Goal: Task Accomplishment & Management: Manage account settings

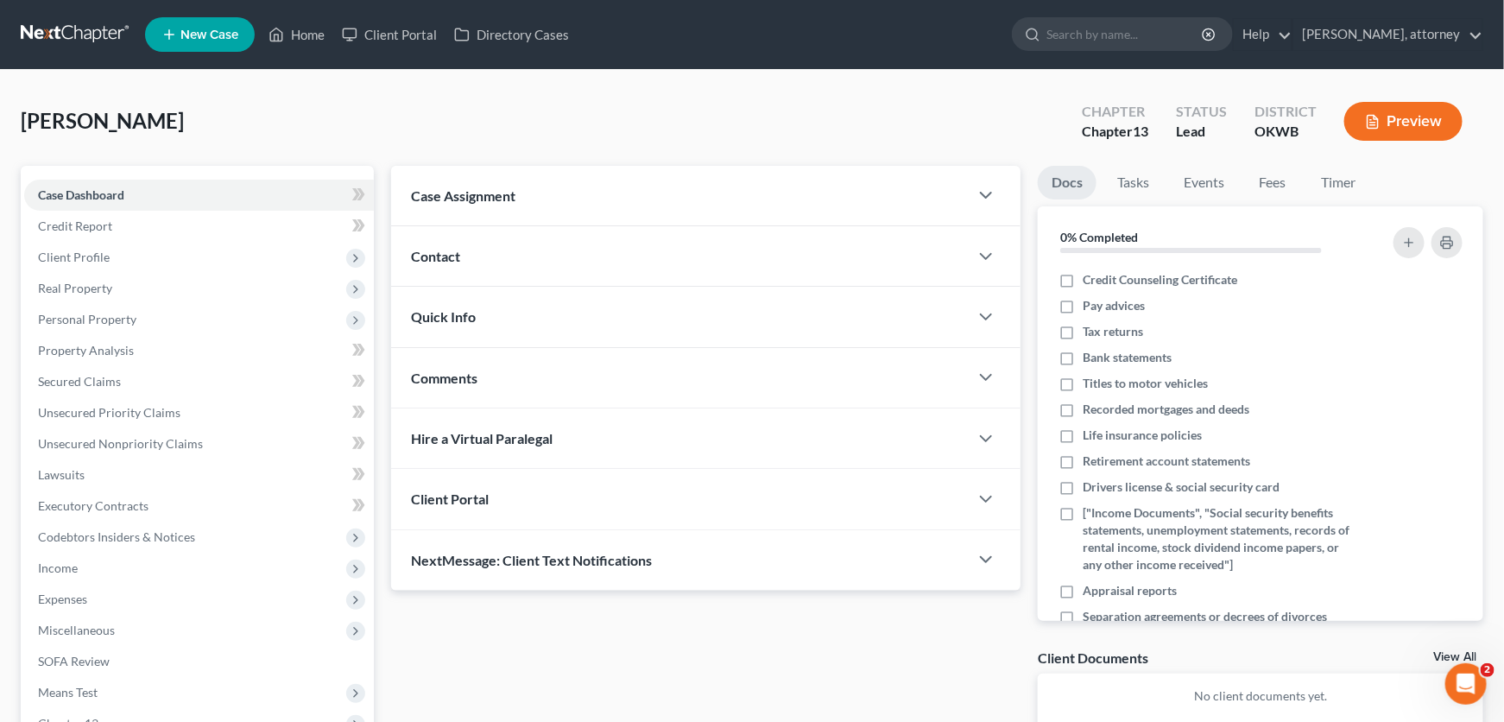
click at [1399, 116] on button "Preview" at bounding box center [1403, 121] width 118 height 39
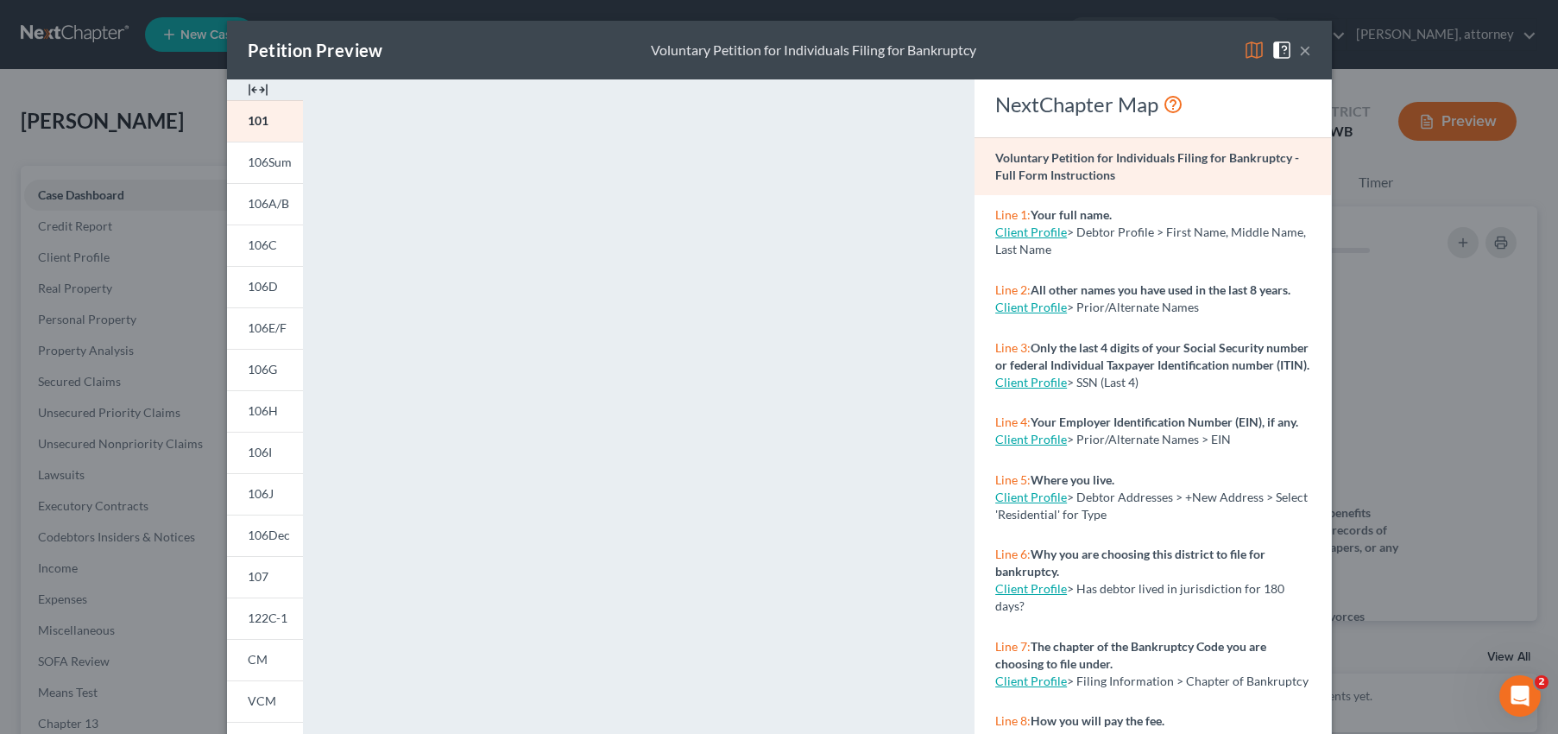
scroll to position [239, 0]
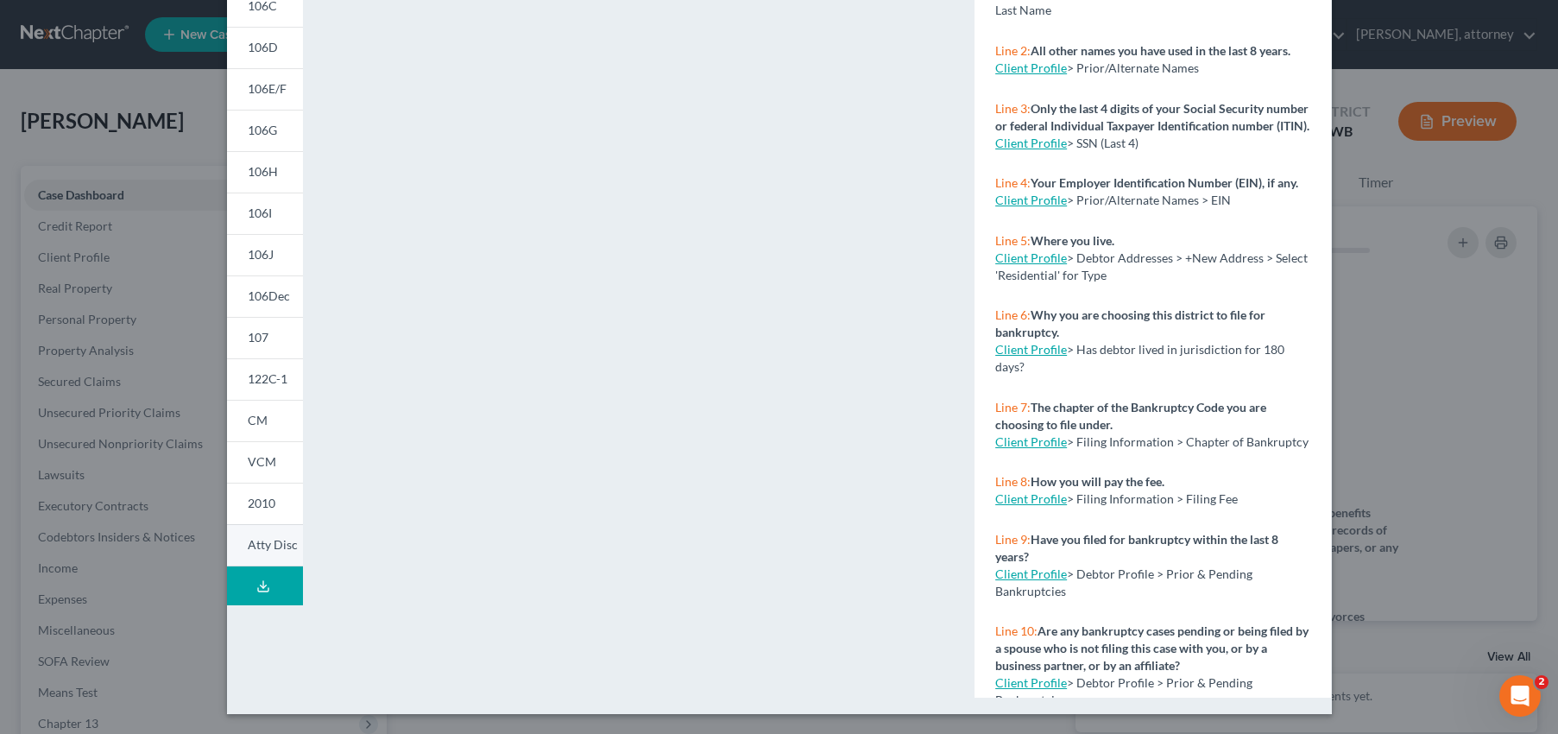
click at [249, 555] on link "Atty Disc" at bounding box center [265, 545] width 76 height 42
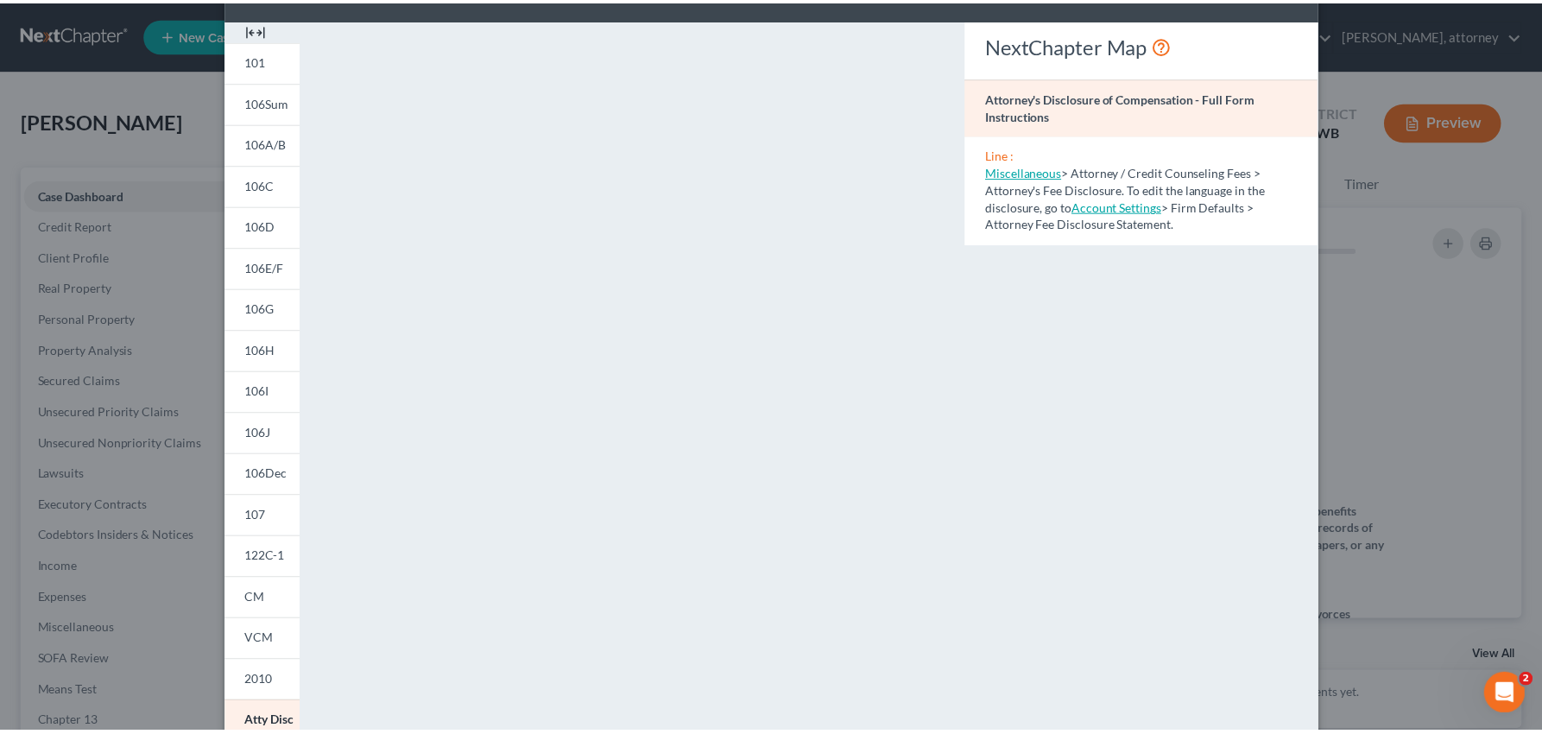
scroll to position [0, 0]
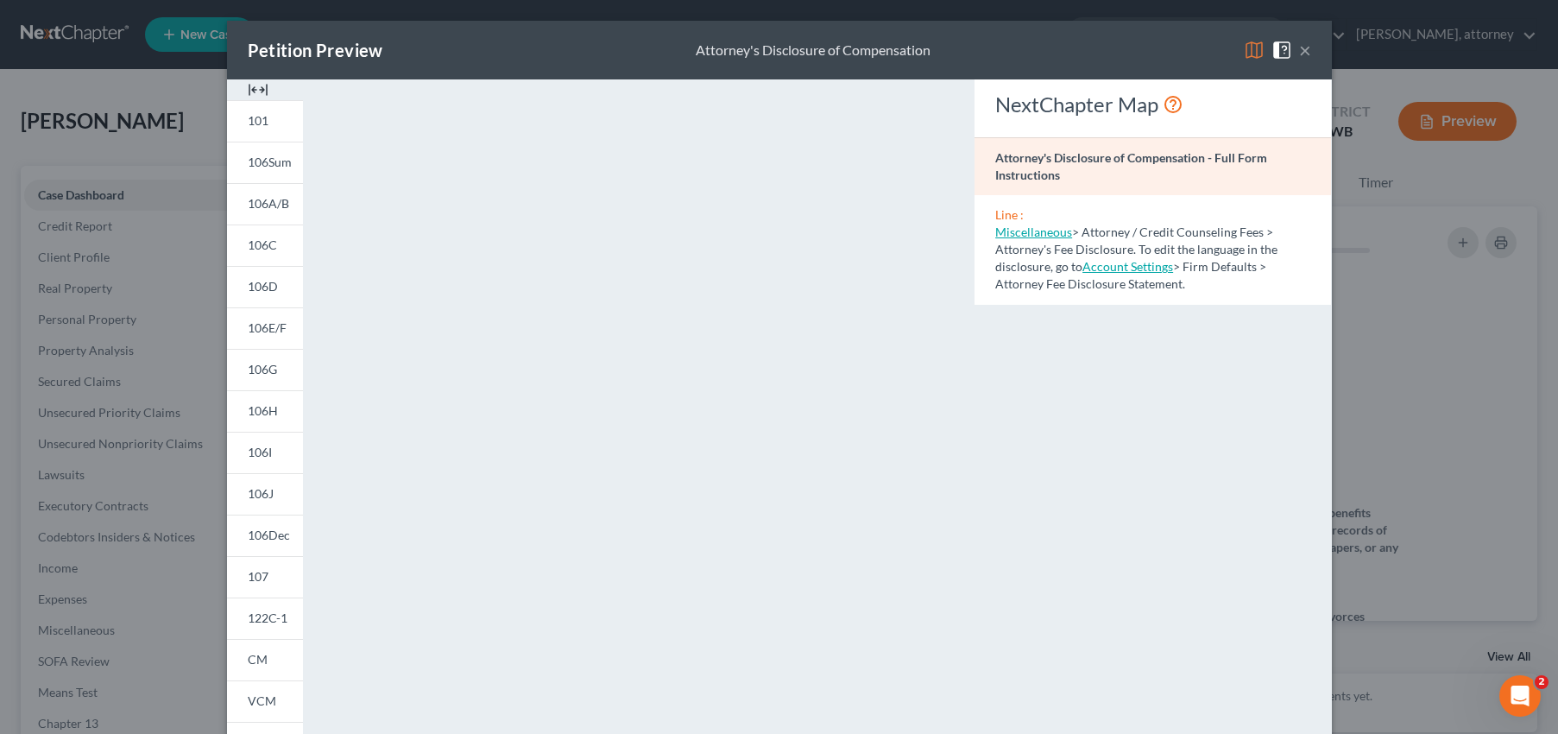
click at [1299, 56] on button "×" at bounding box center [1305, 50] width 12 height 21
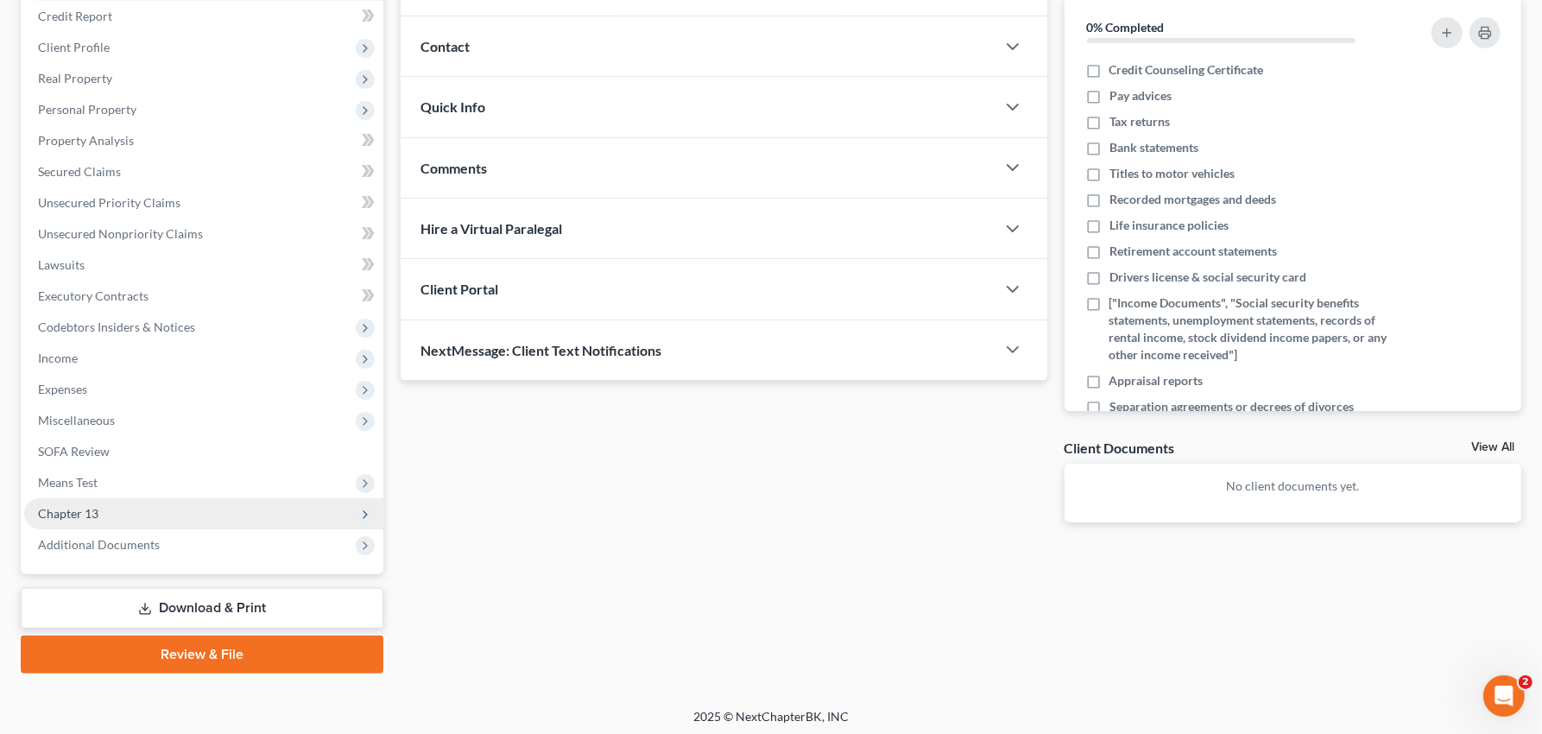
scroll to position [213, 0]
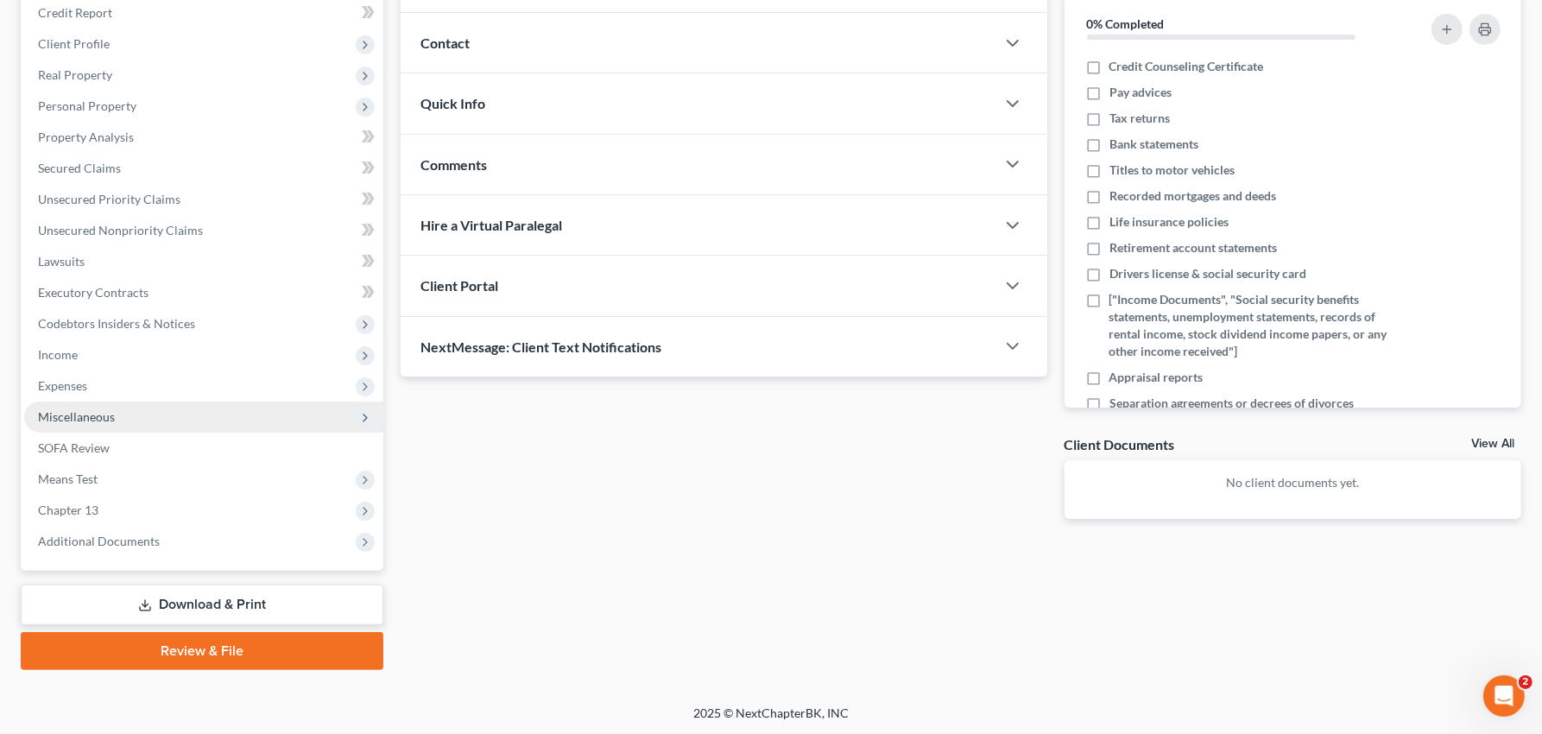
click at [86, 420] on span "Miscellaneous" at bounding box center [76, 416] width 77 height 15
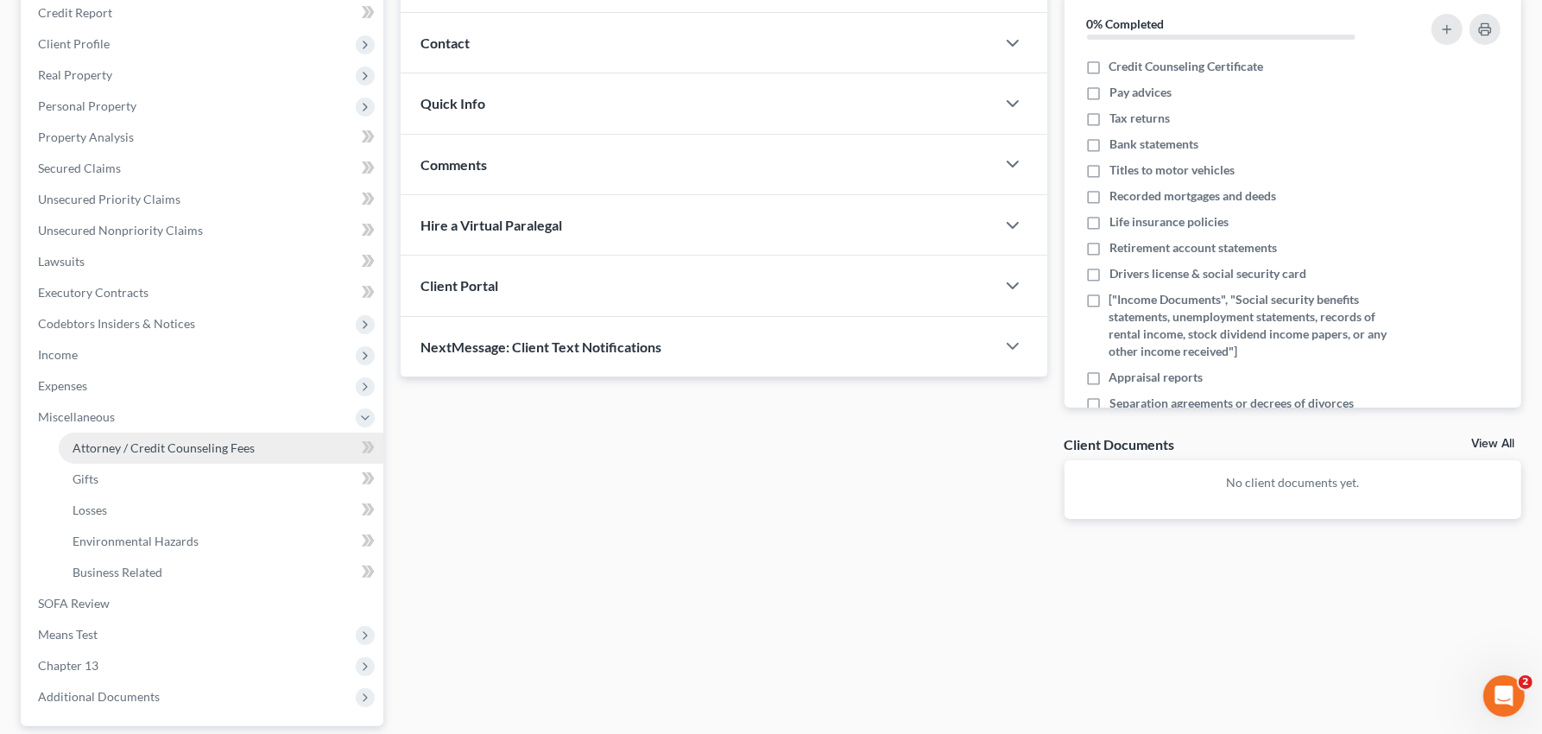
click at [113, 441] on span "Attorney / Credit Counseling Fees" at bounding box center [164, 447] width 182 height 15
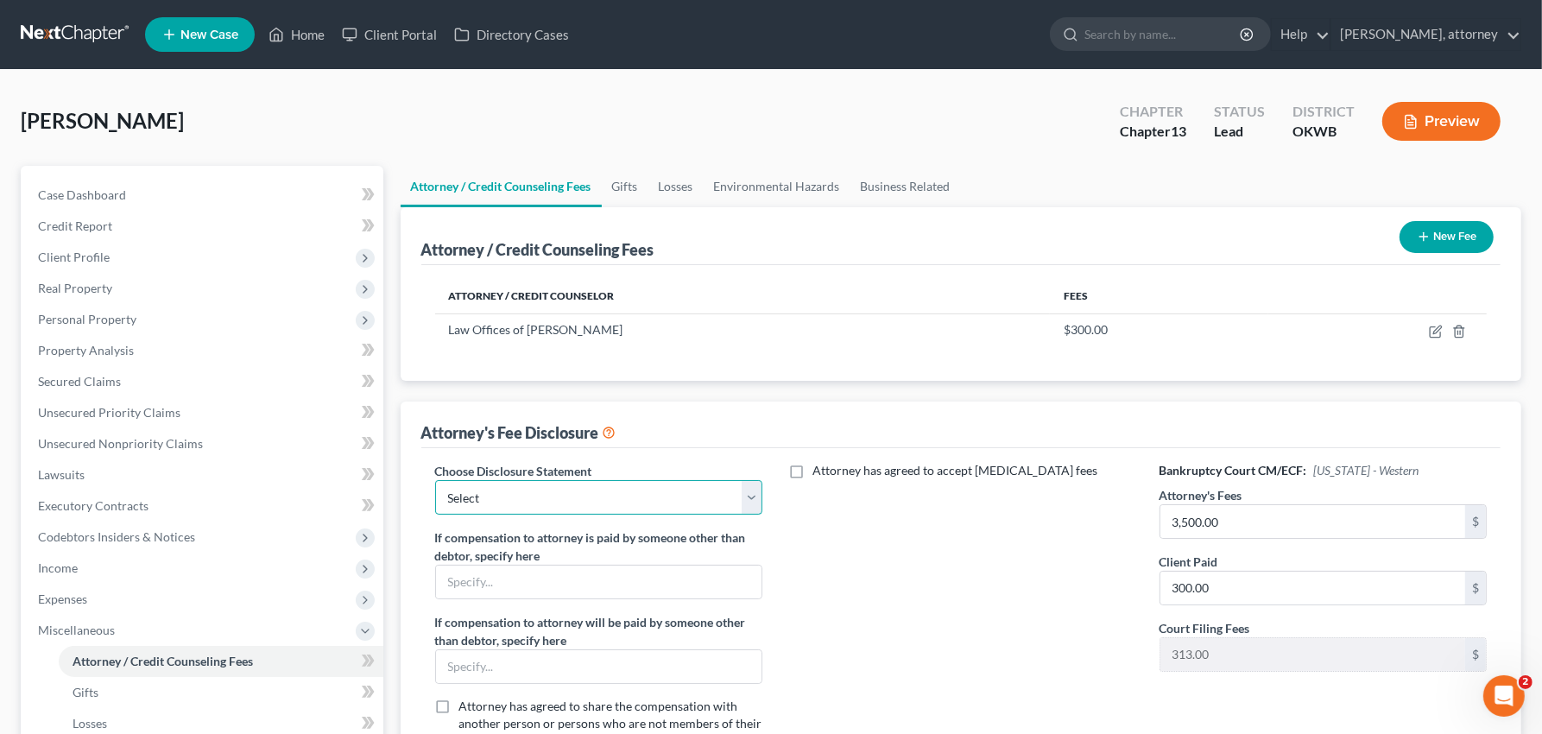
click at [677, 491] on select "Select Green Country Legal Group" at bounding box center [599, 497] width 328 height 35
select select "0"
click at [435, 480] on select "Select Green Country Legal Group" at bounding box center [599, 497] width 328 height 35
click at [1437, 132] on button "Preview" at bounding box center [1441, 121] width 118 height 39
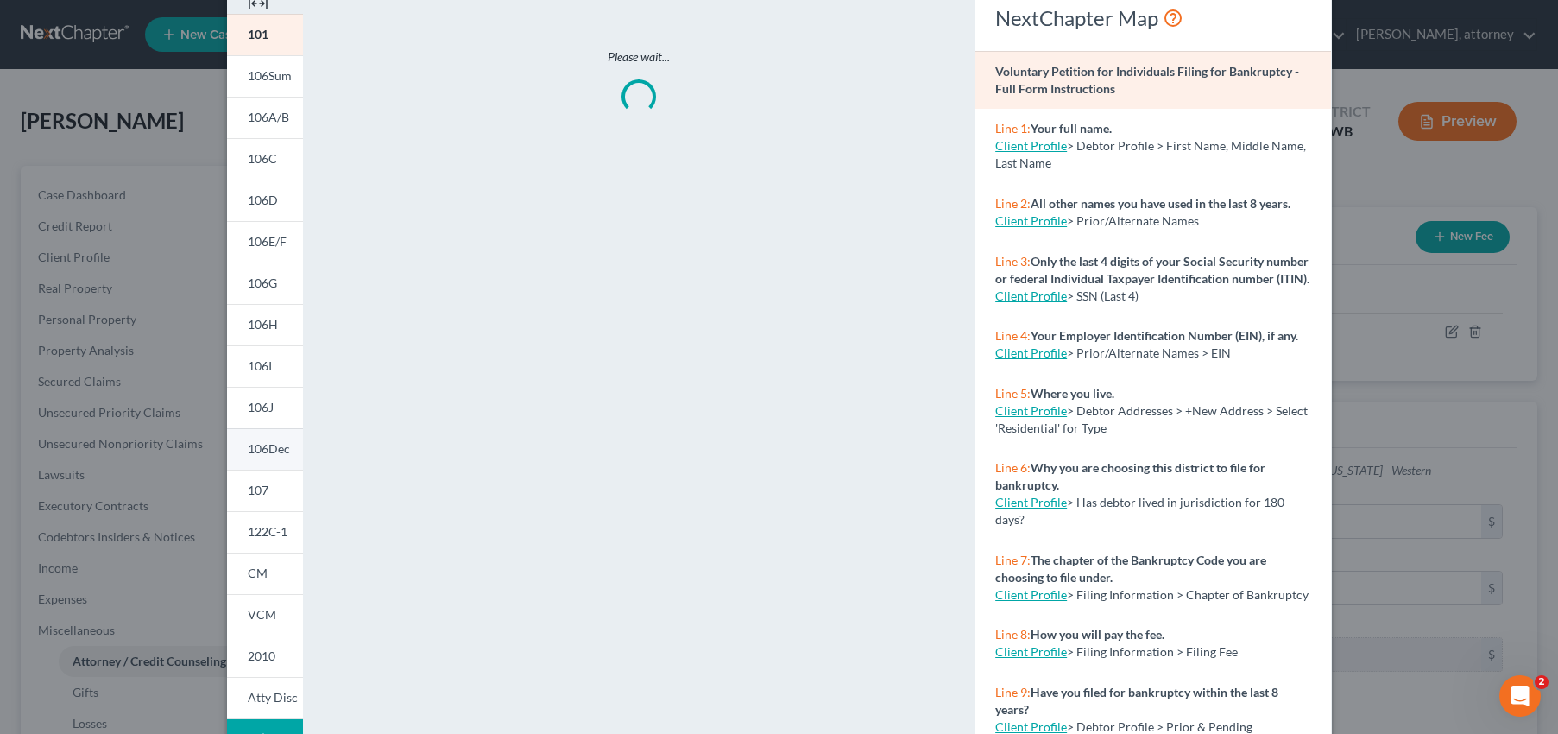
scroll to position [223, 0]
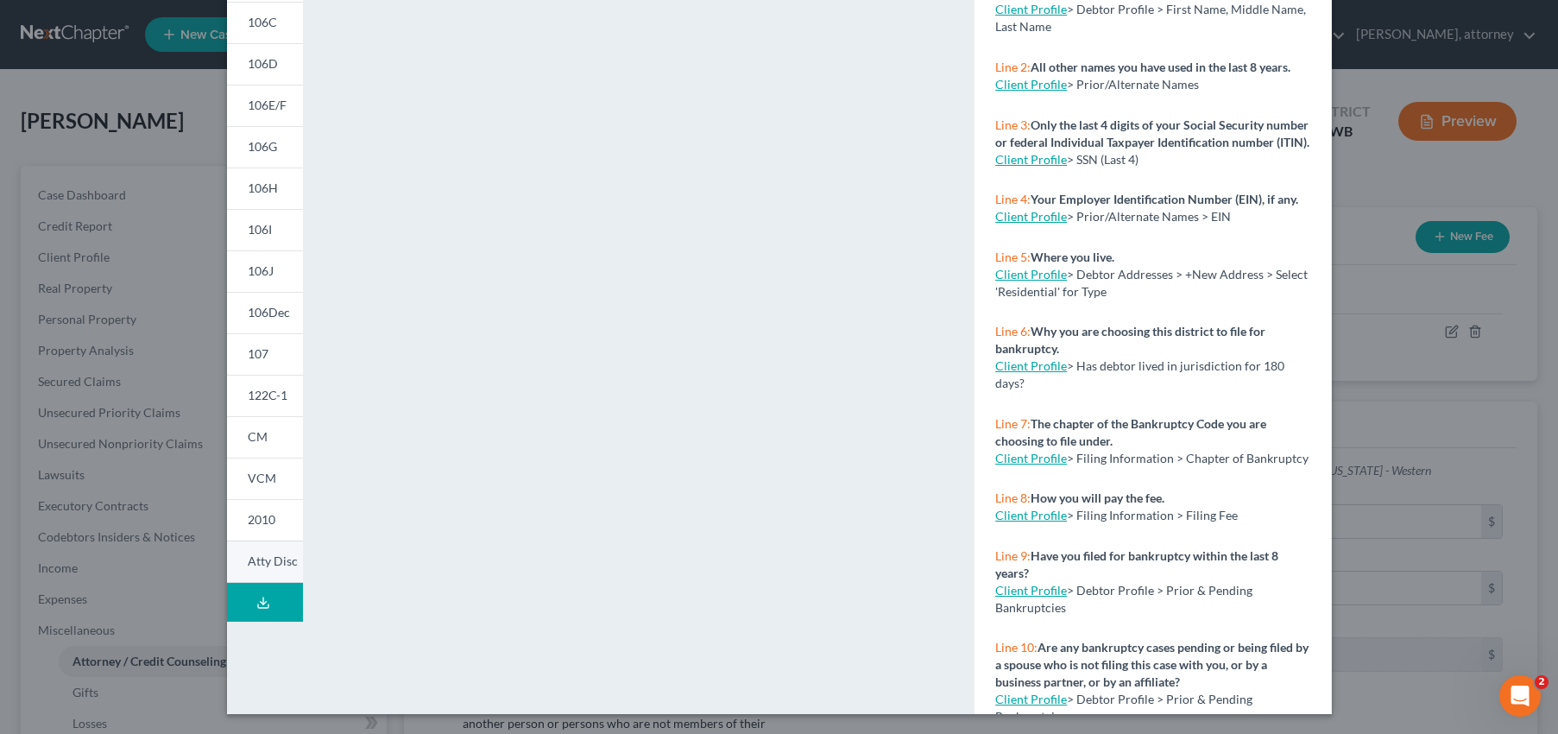
click at [268, 562] on span "Atty Disc" at bounding box center [273, 560] width 50 height 15
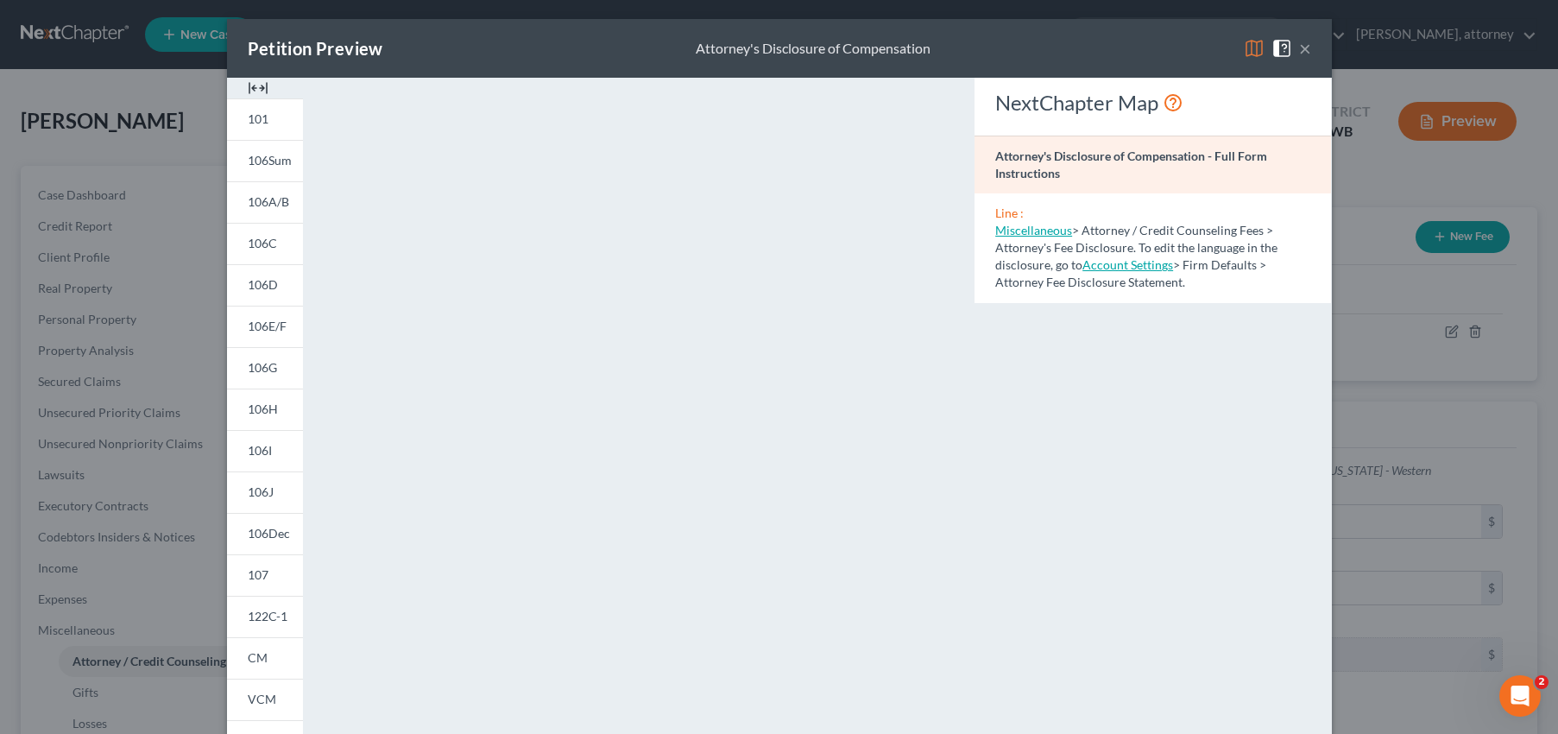
scroll to position [0, 0]
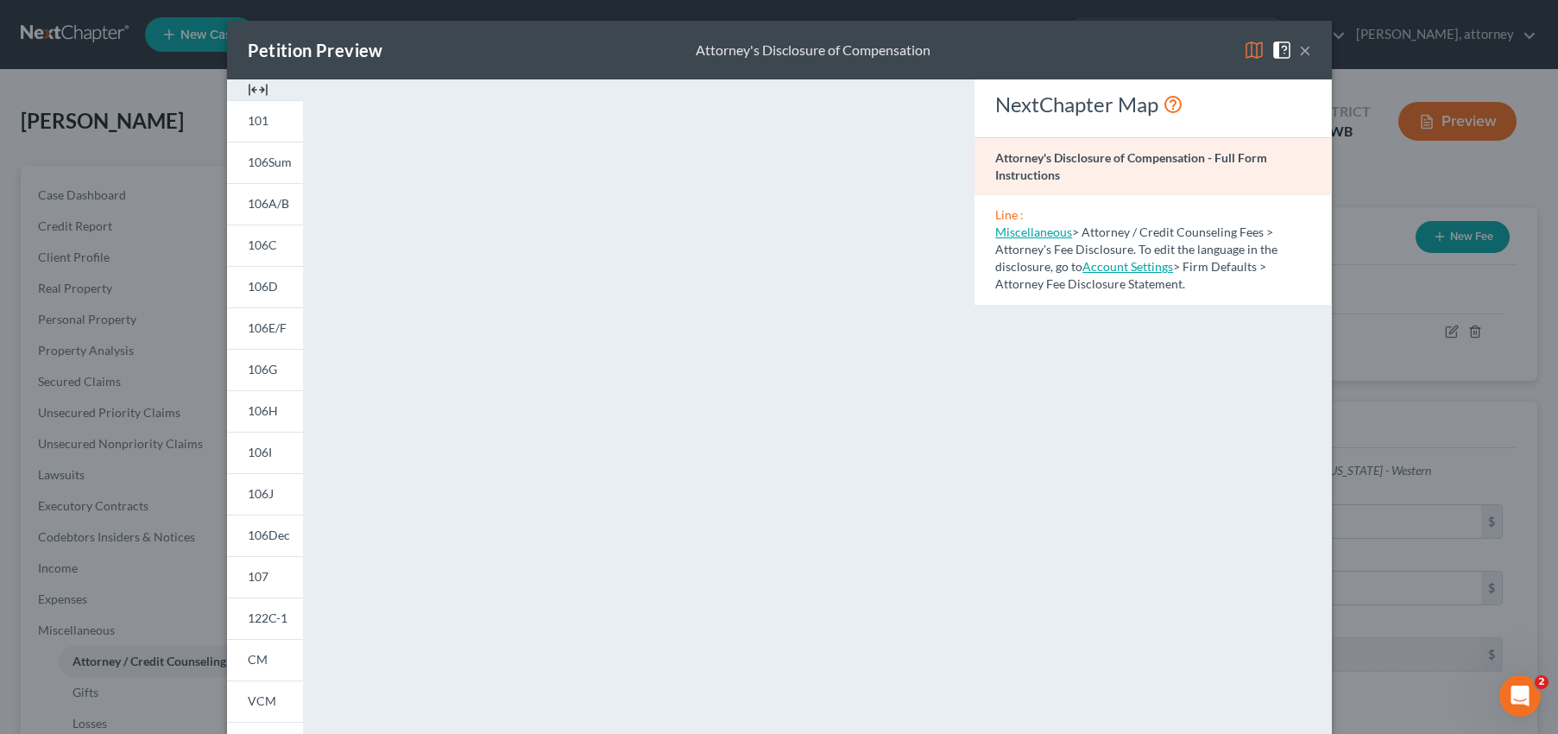
click at [1316, 47] on div "Petition Preview Attorney's Disclosure of Compensation ×" at bounding box center [779, 50] width 1105 height 59
click at [1302, 53] on button "×" at bounding box center [1305, 50] width 12 height 21
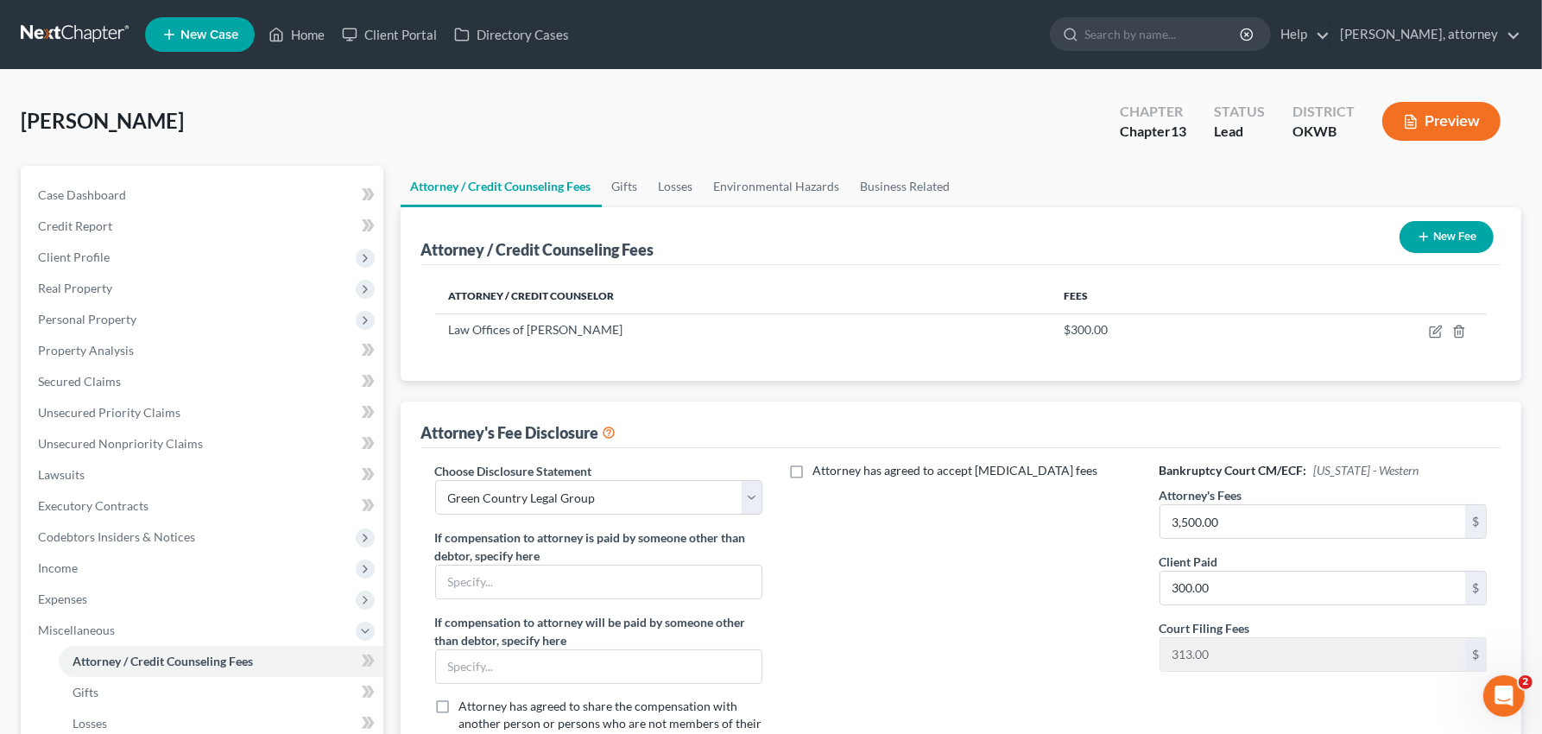
click at [869, 520] on div "Attorney has agreed to accept [MEDICAL_DATA] fees" at bounding box center [961, 613] width 363 height 303
click at [1463, 128] on button "Preview" at bounding box center [1441, 121] width 118 height 39
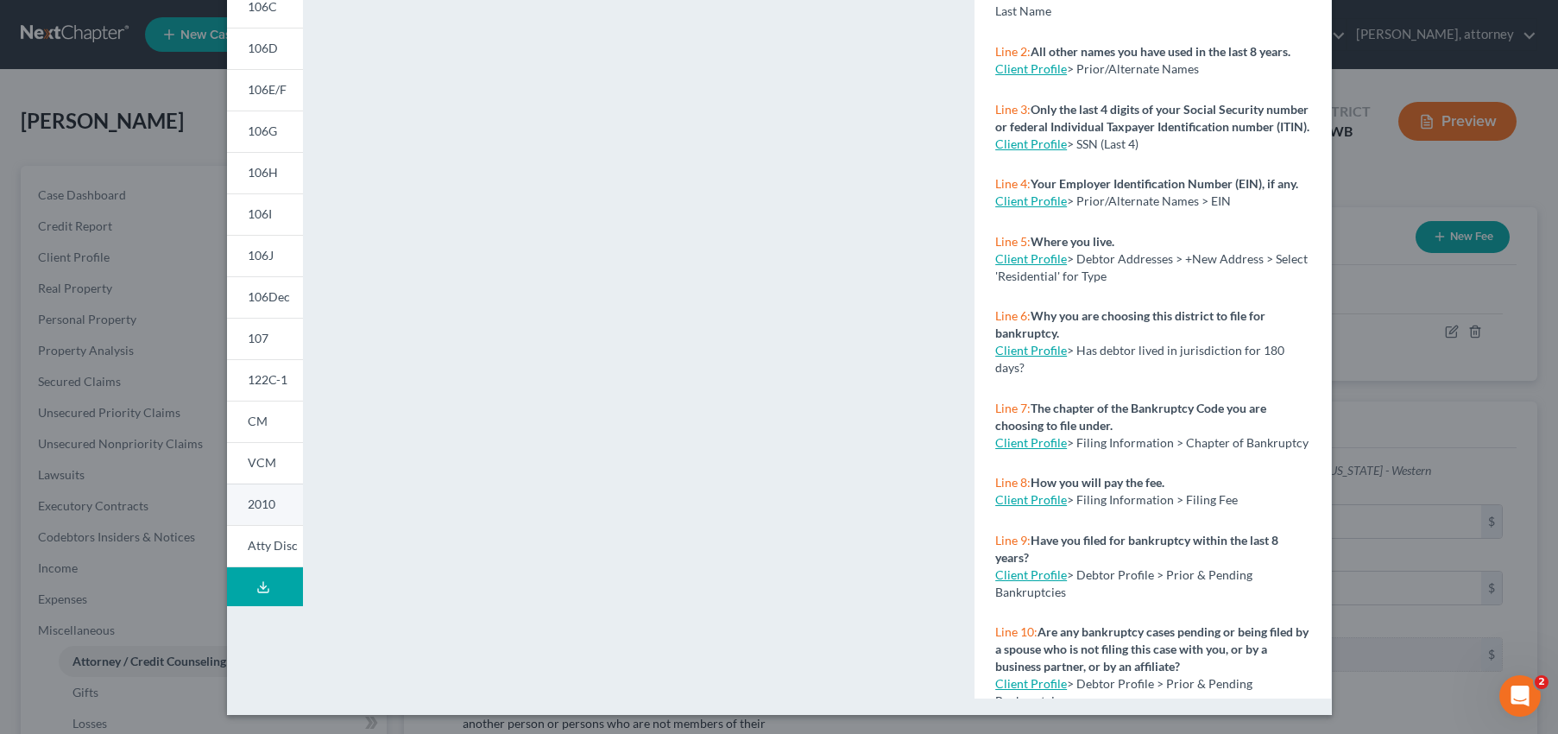
scroll to position [239, 0]
click at [264, 548] on span "Atty Disc" at bounding box center [273, 544] width 50 height 15
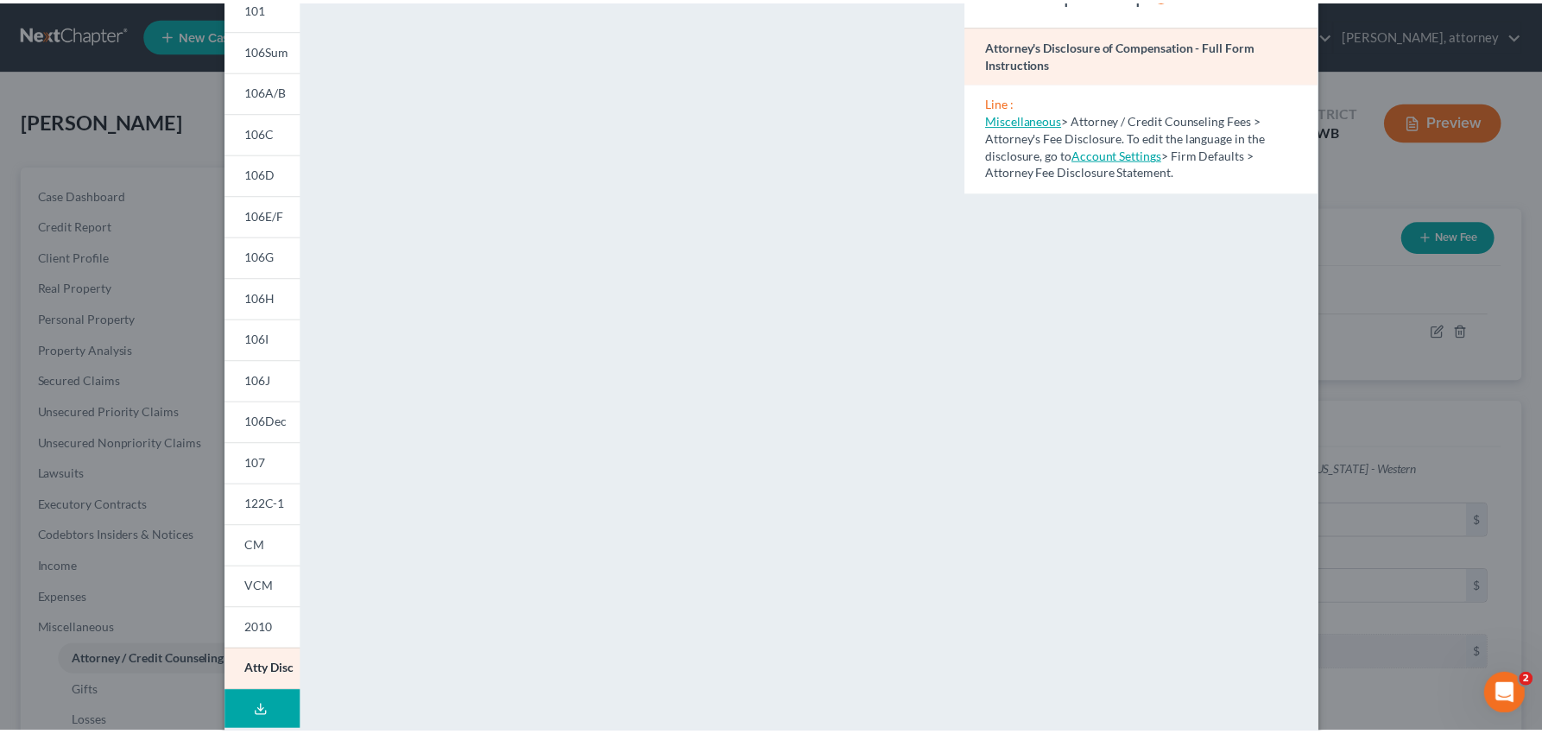
scroll to position [0, 0]
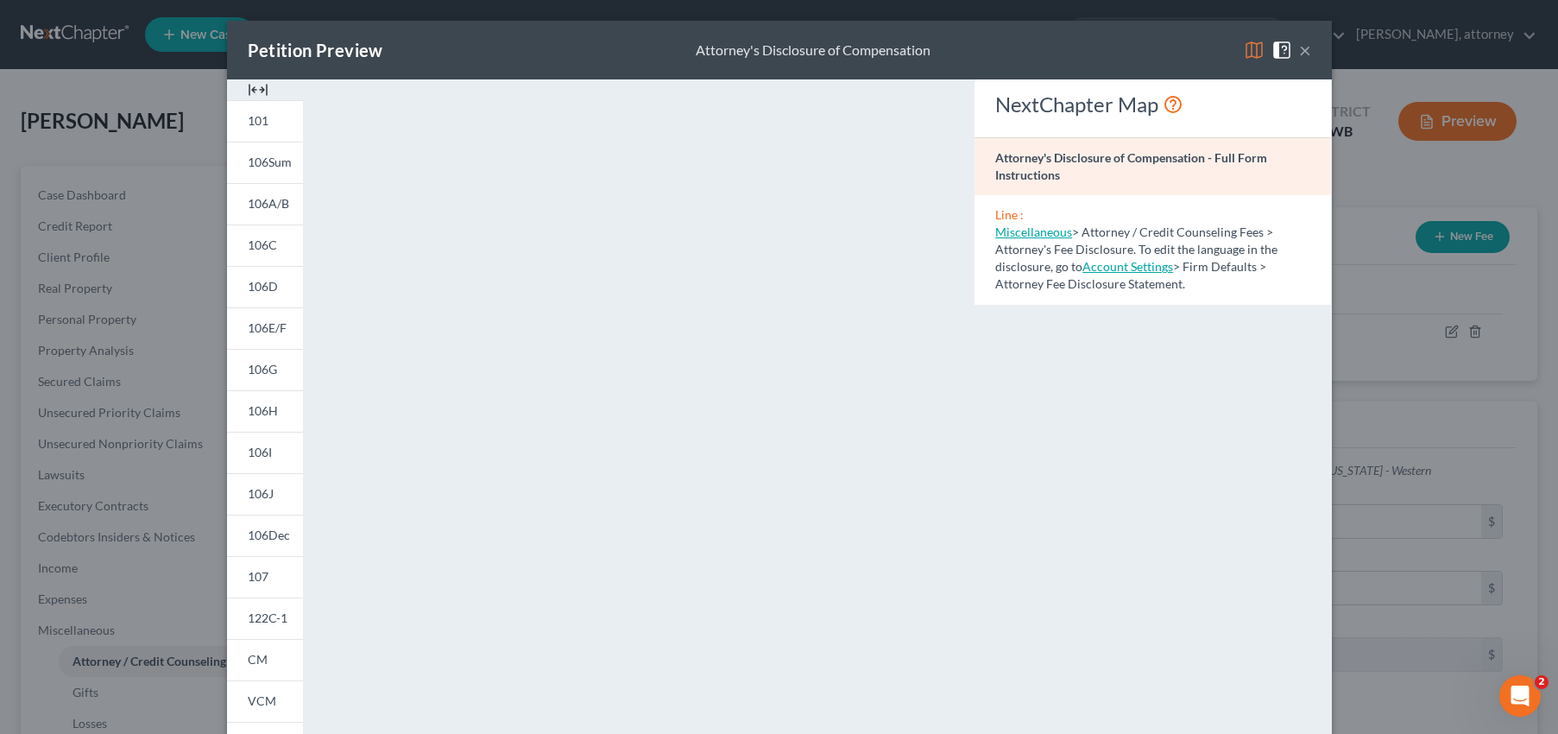
click at [1226, 352] on div "NextChapter Map Attorney's Disclosure of Compensation - Full Form Instructions …" at bounding box center [1153, 507] width 374 height 857
click at [1303, 52] on div "Petition Preview Attorney's Disclosure of Compensation ×" at bounding box center [779, 50] width 1105 height 59
click at [1299, 52] on button "×" at bounding box center [1305, 50] width 12 height 21
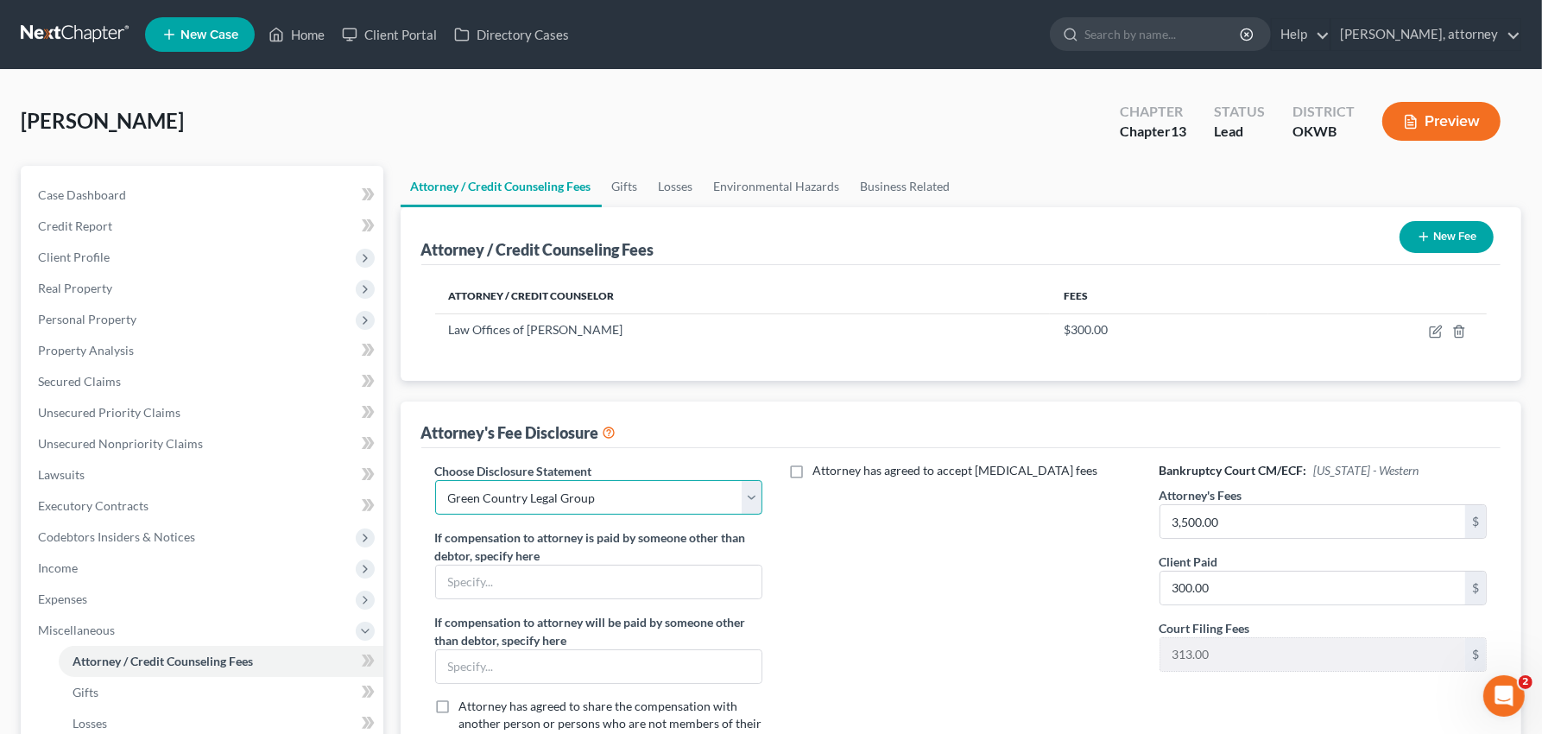
click at [628, 485] on select "Select Green Country Legal Group" at bounding box center [599, 497] width 328 height 35
select select
click at [435, 480] on select "Select Green Country Legal Group" at bounding box center [599, 497] width 328 height 35
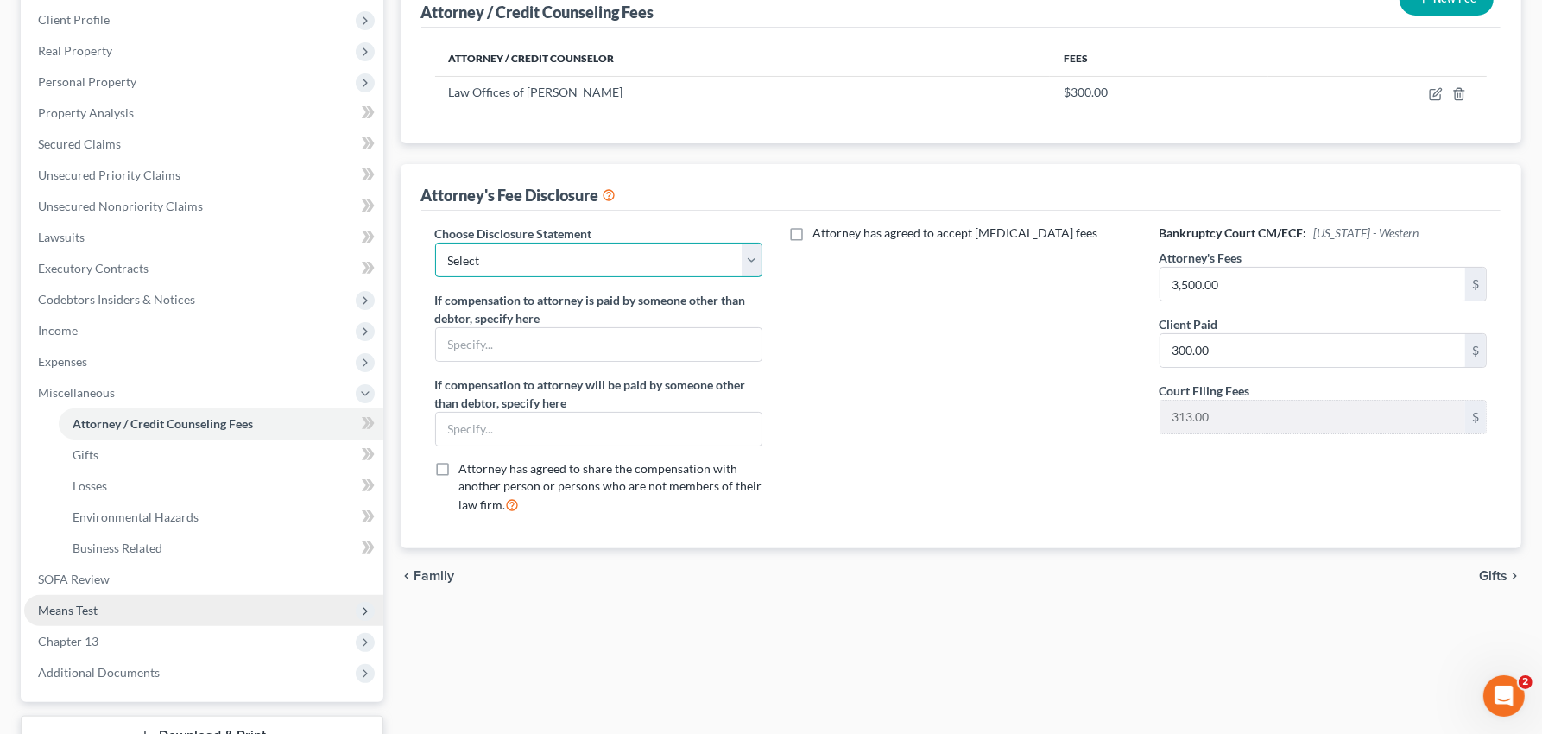
scroll to position [270, 0]
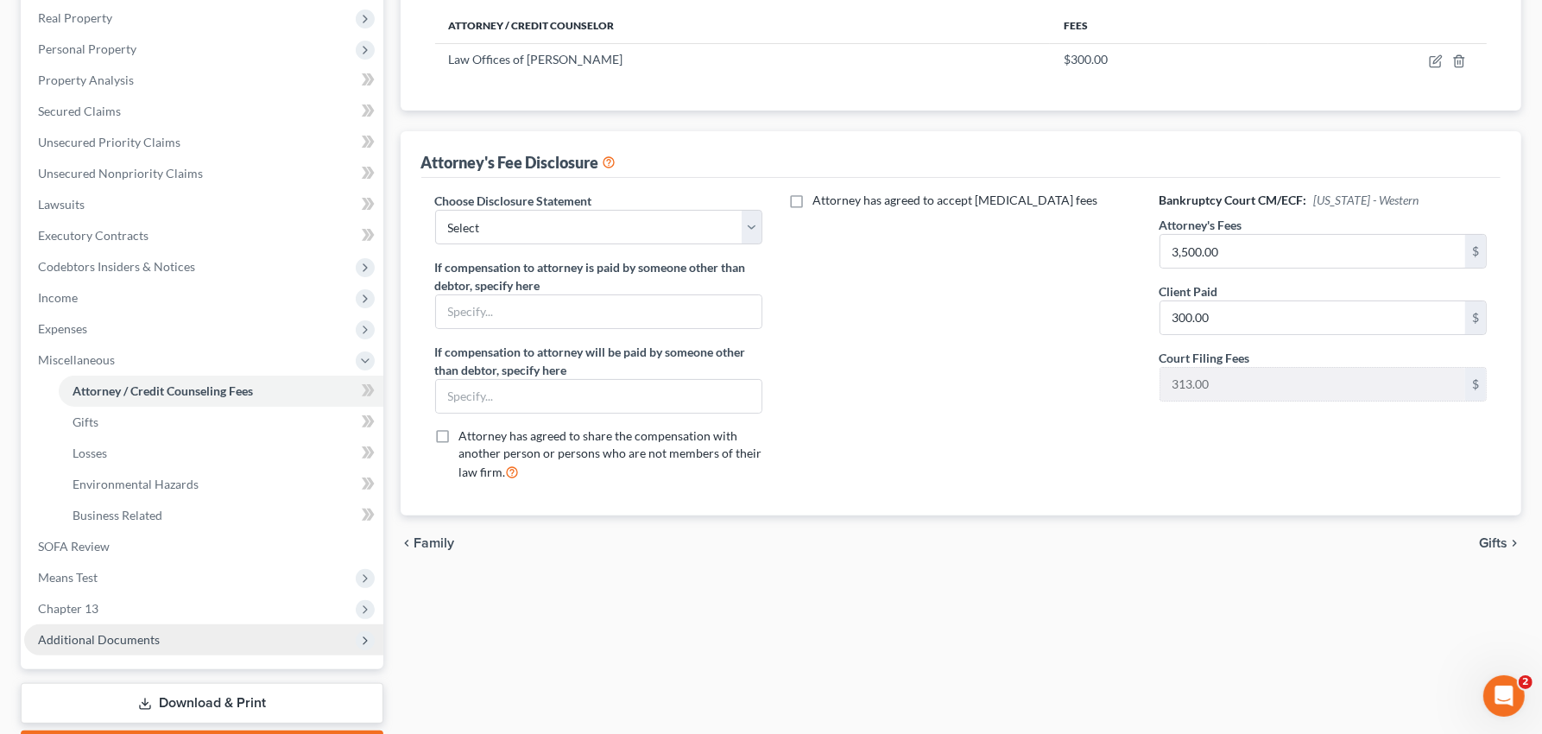
click at [102, 647] on span "Additional Documents" at bounding box center [203, 639] width 359 height 31
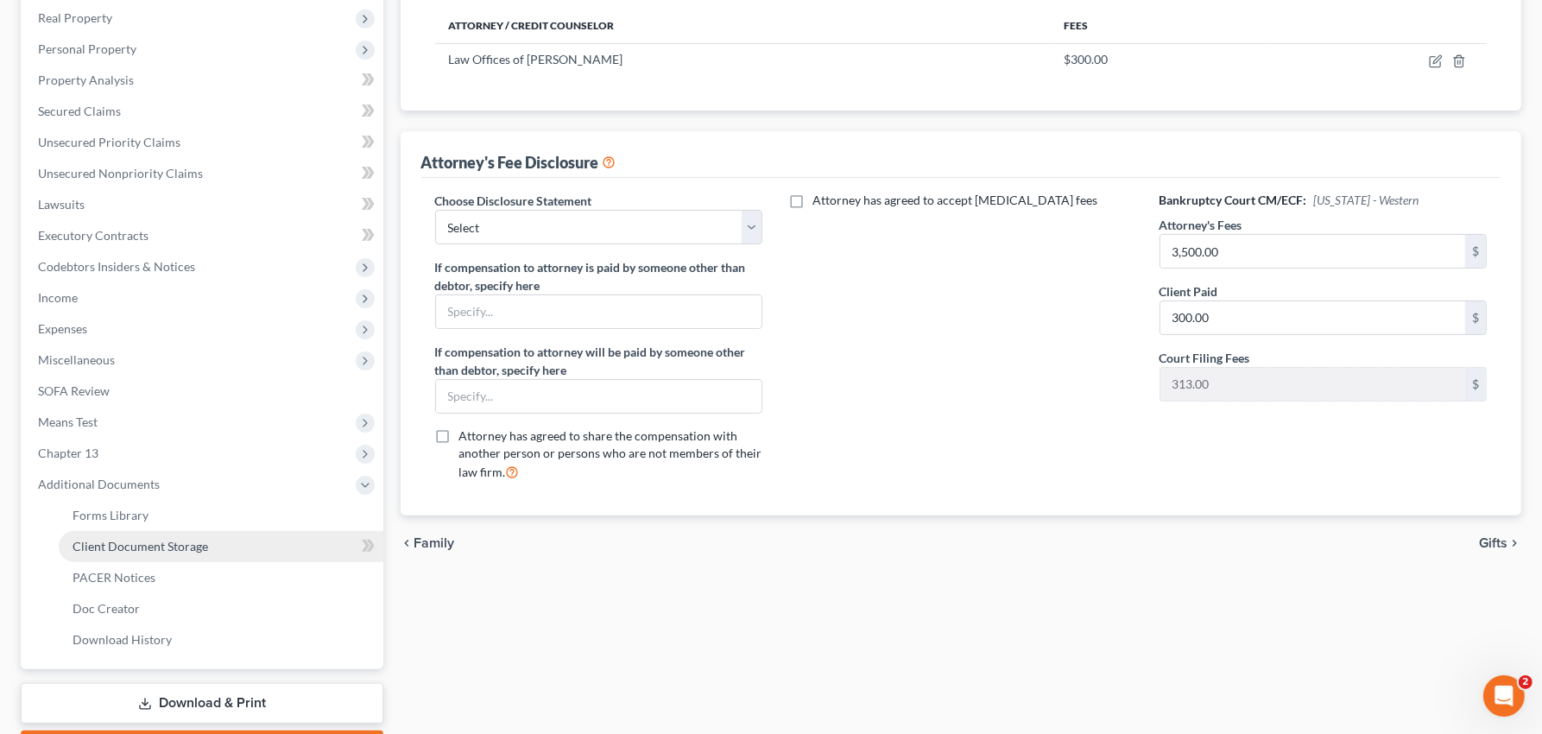
click at [120, 542] on span "Client Document Storage" at bounding box center [141, 546] width 136 height 15
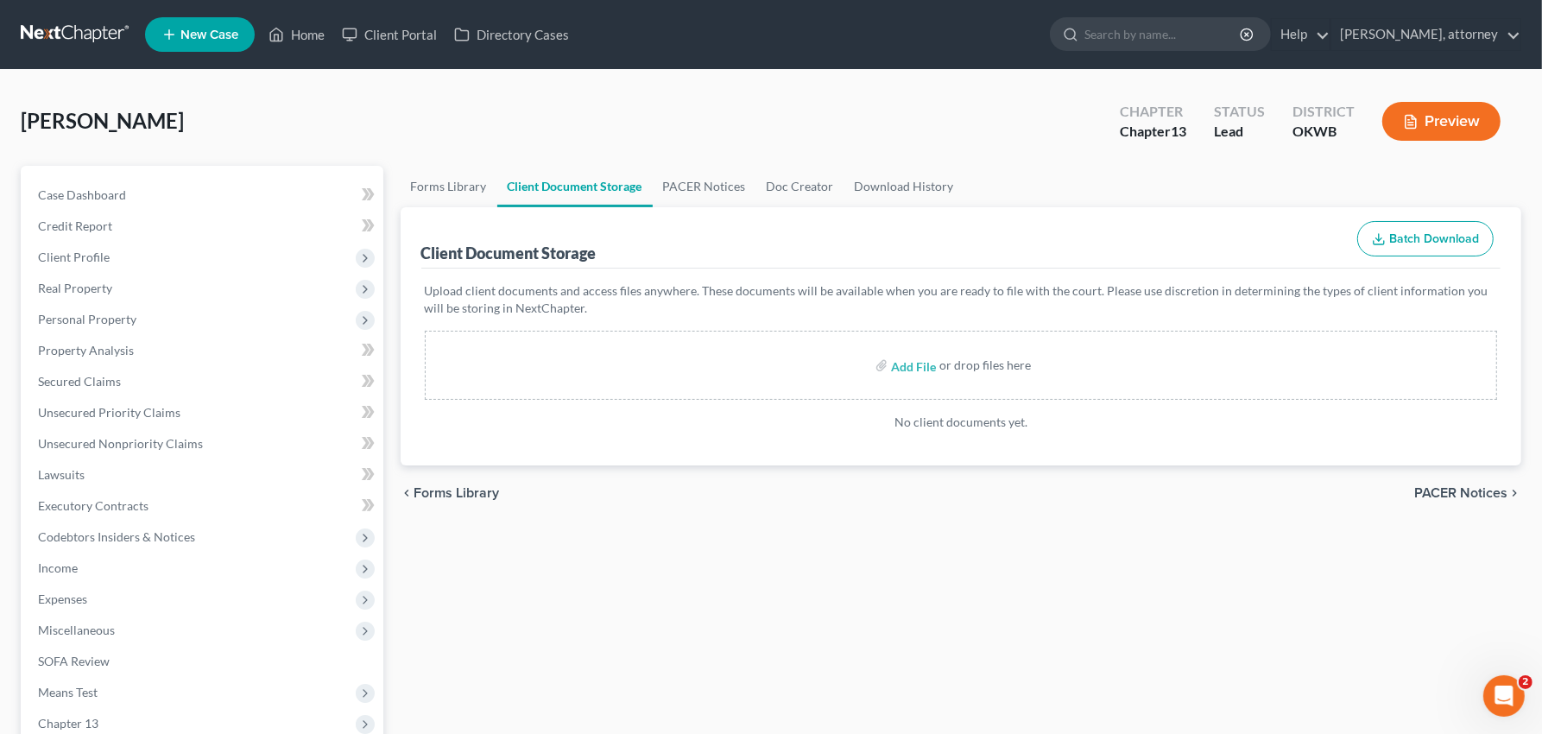
click at [1439, 111] on button "Preview" at bounding box center [1441, 121] width 118 height 39
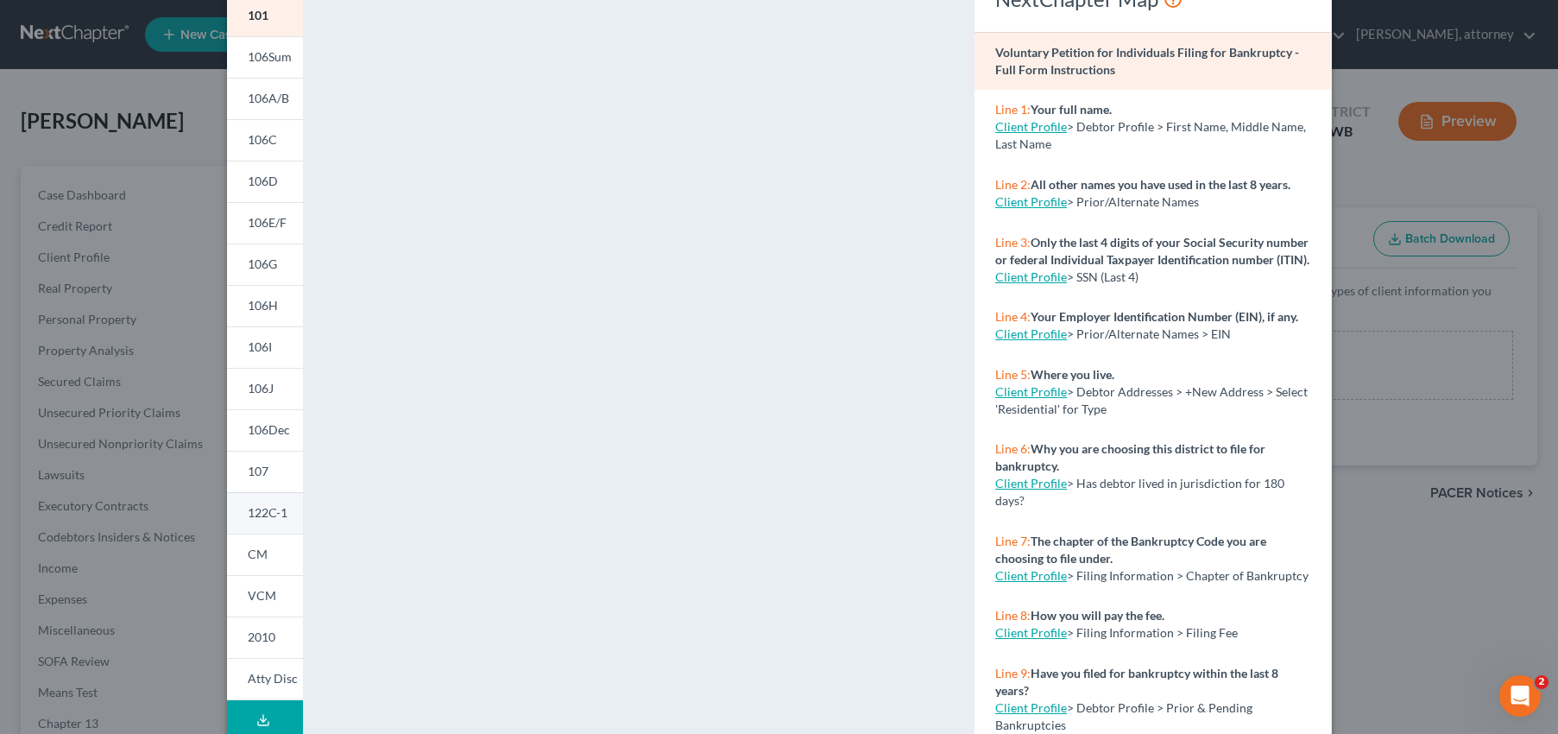
scroll to position [239, 0]
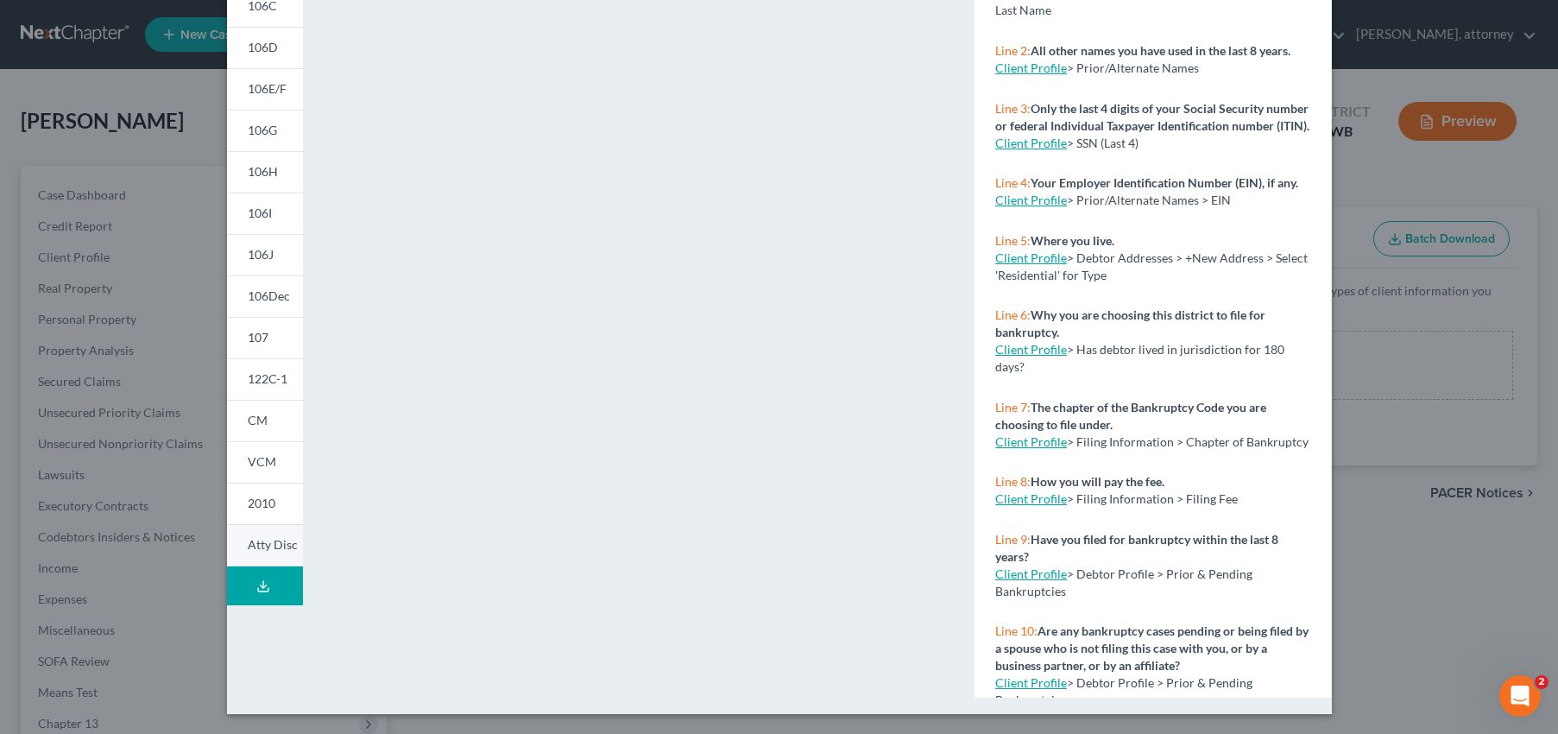
click at [266, 541] on span "Atty Disc" at bounding box center [273, 544] width 50 height 15
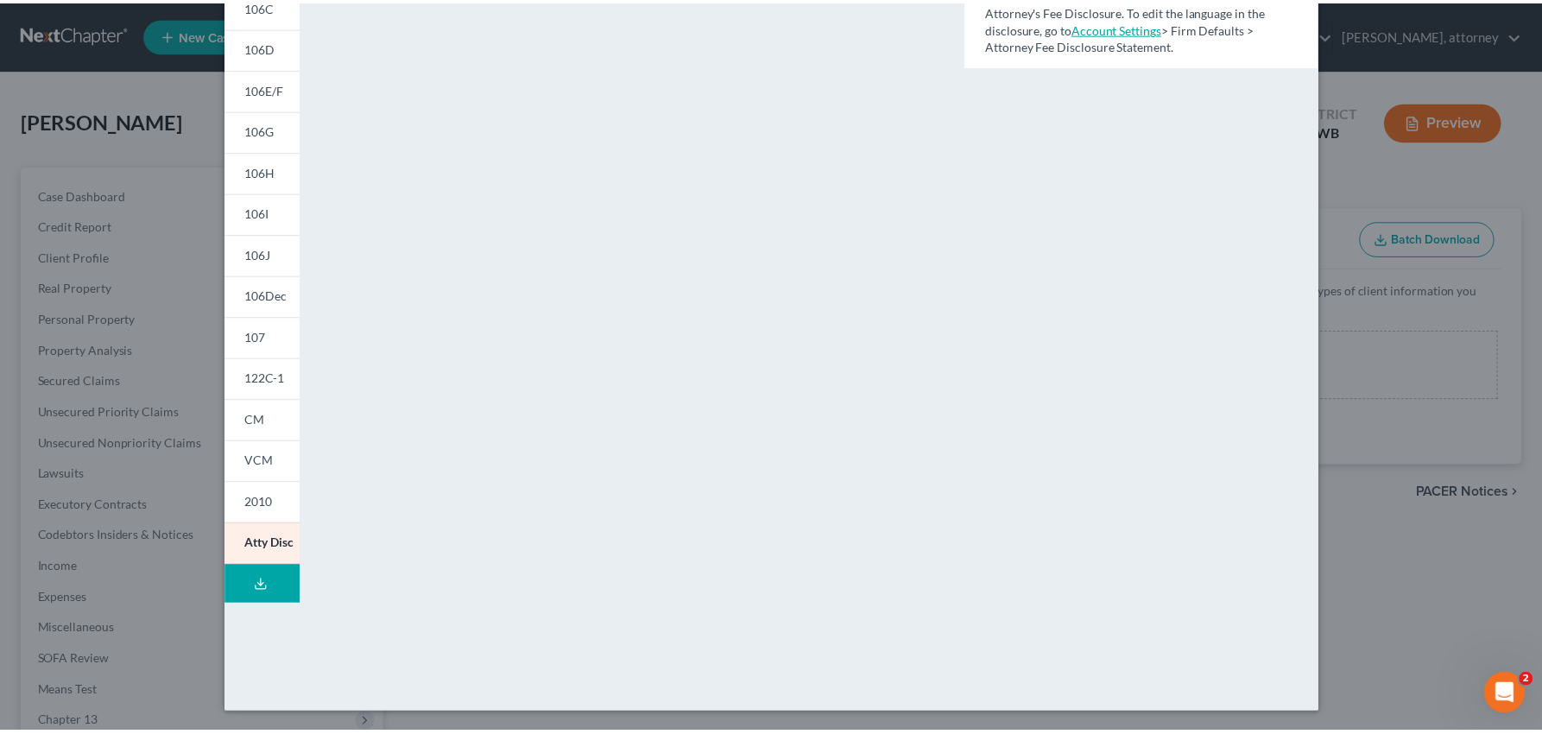
scroll to position [0, 0]
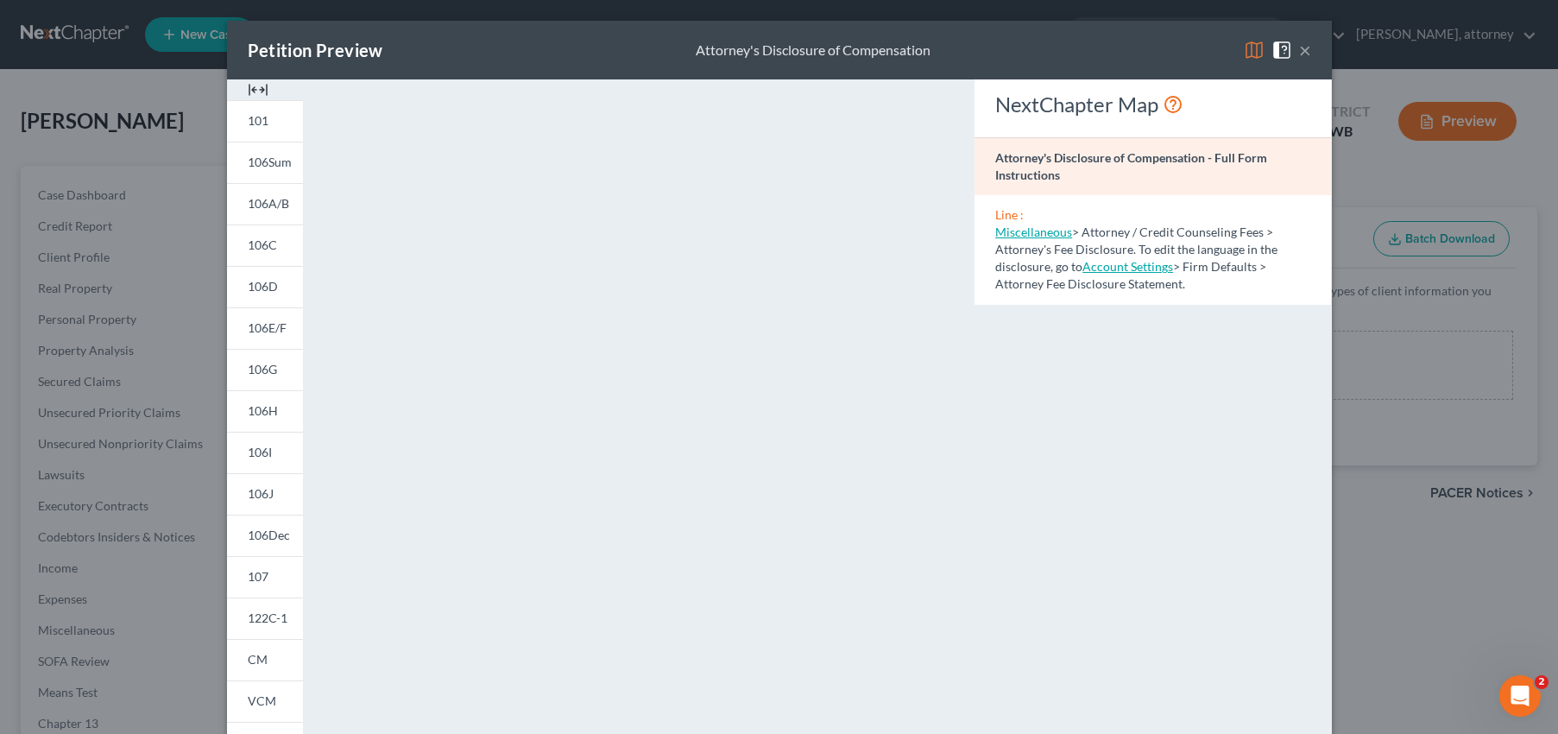
click at [1299, 52] on button "×" at bounding box center [1305, 50] width 12 height 21
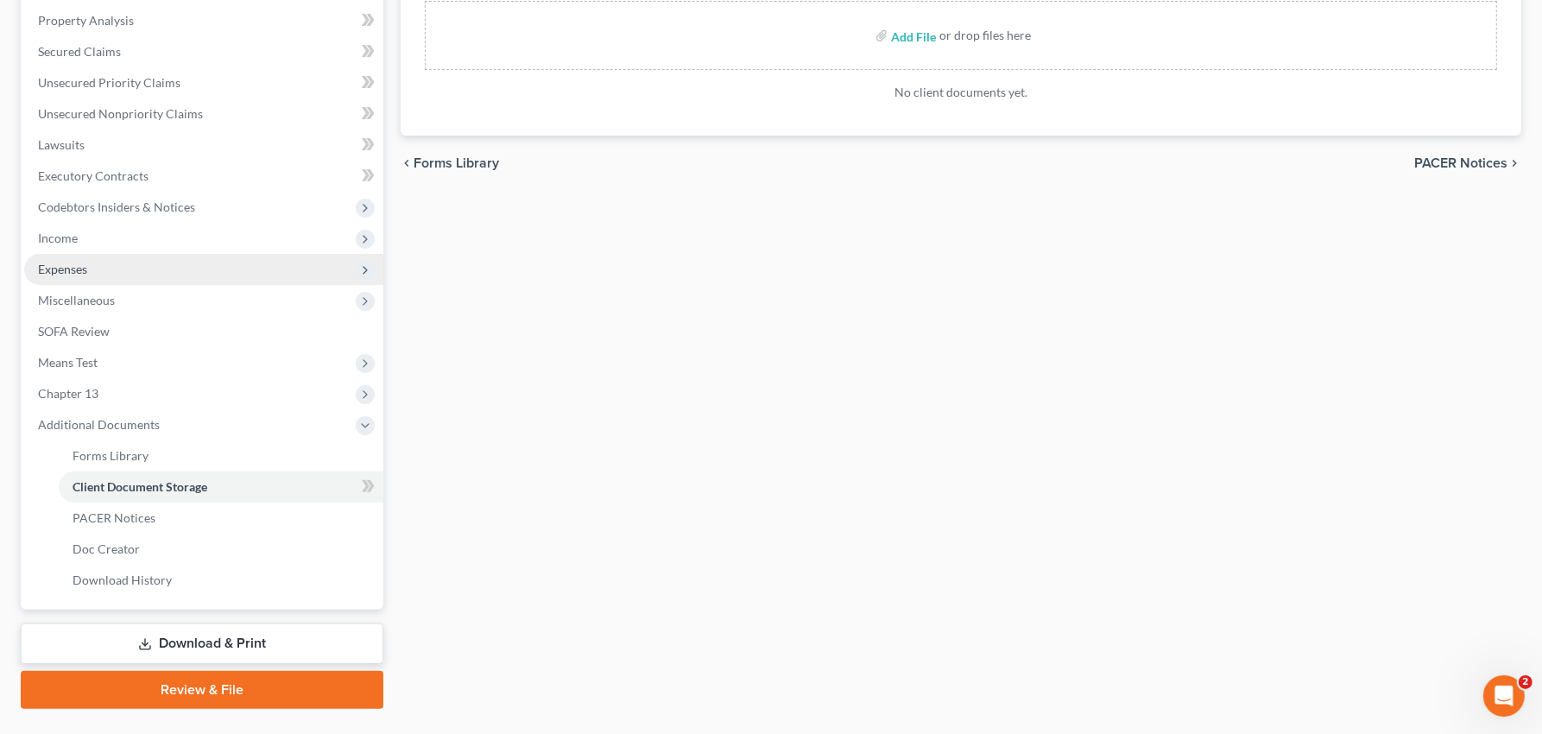
scroll to position [369, 0]
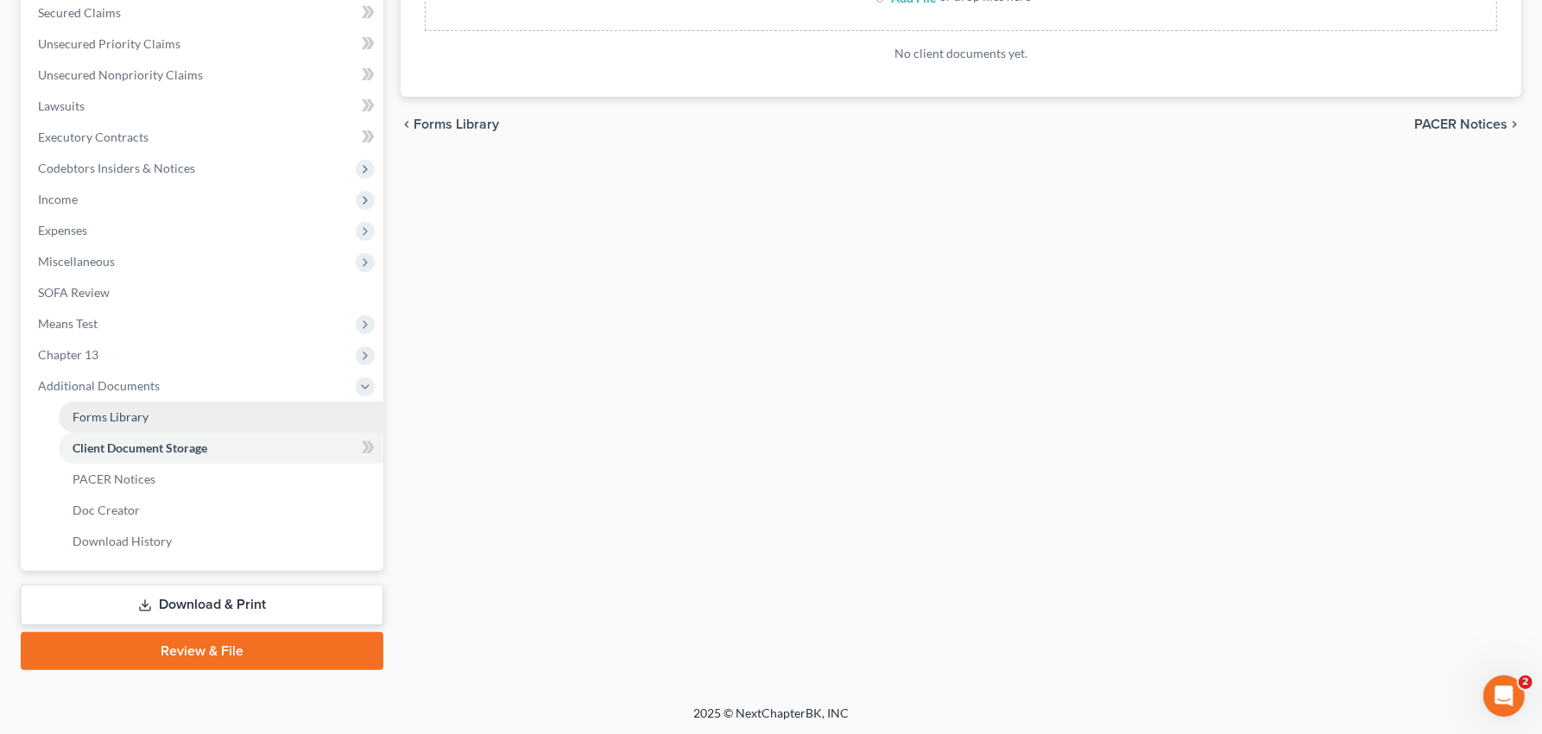
click at [130, 417] on span "Forms Library" at bounding box center [111, 416] width 76 height 15
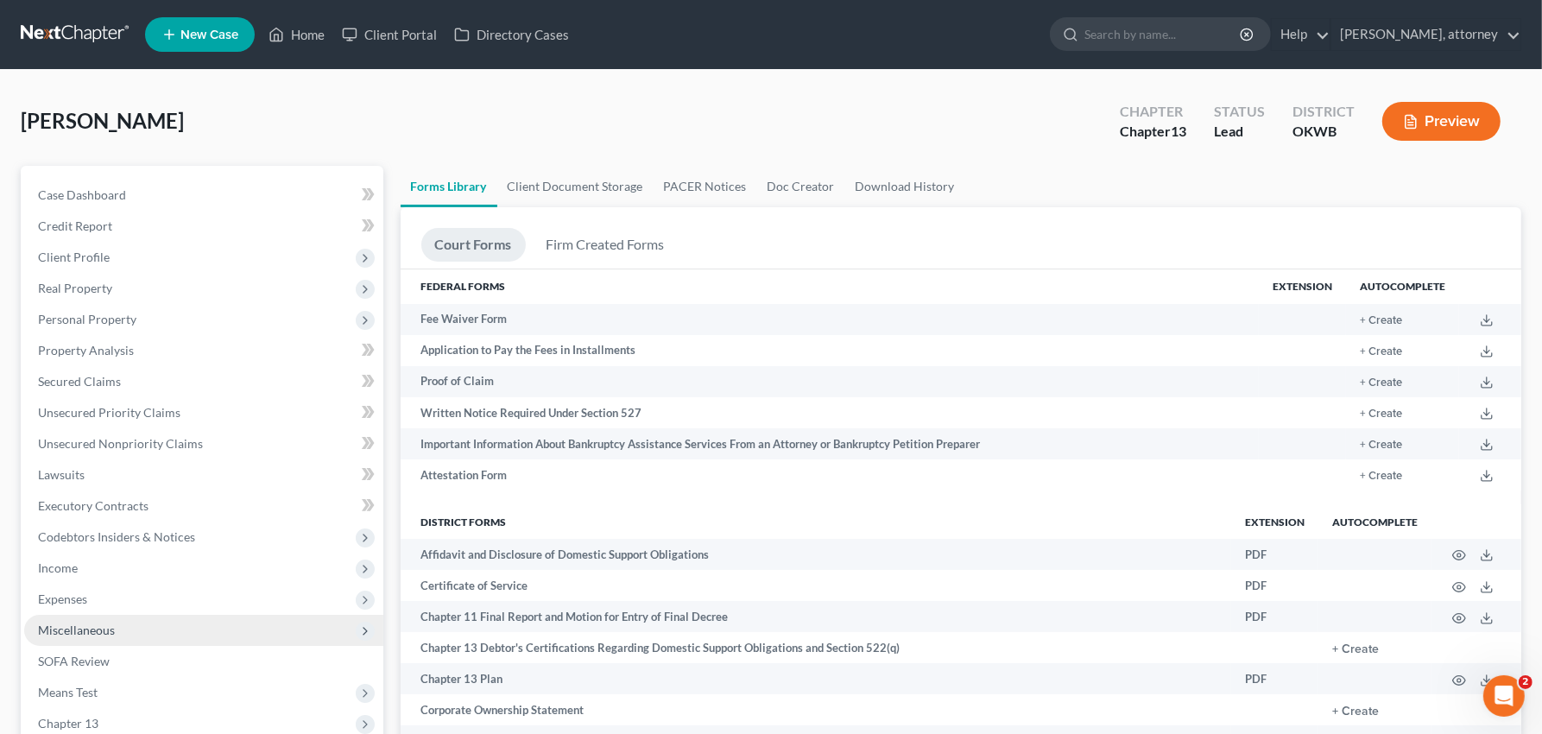
click at [103, 623] on span "Miscellaneous" at bounding box center [76, 629] width 77 height 15
click at [130, 659] on span "Attorney / Credit Counseling Fees" at bounding box center [164, 661] width 182 height 15
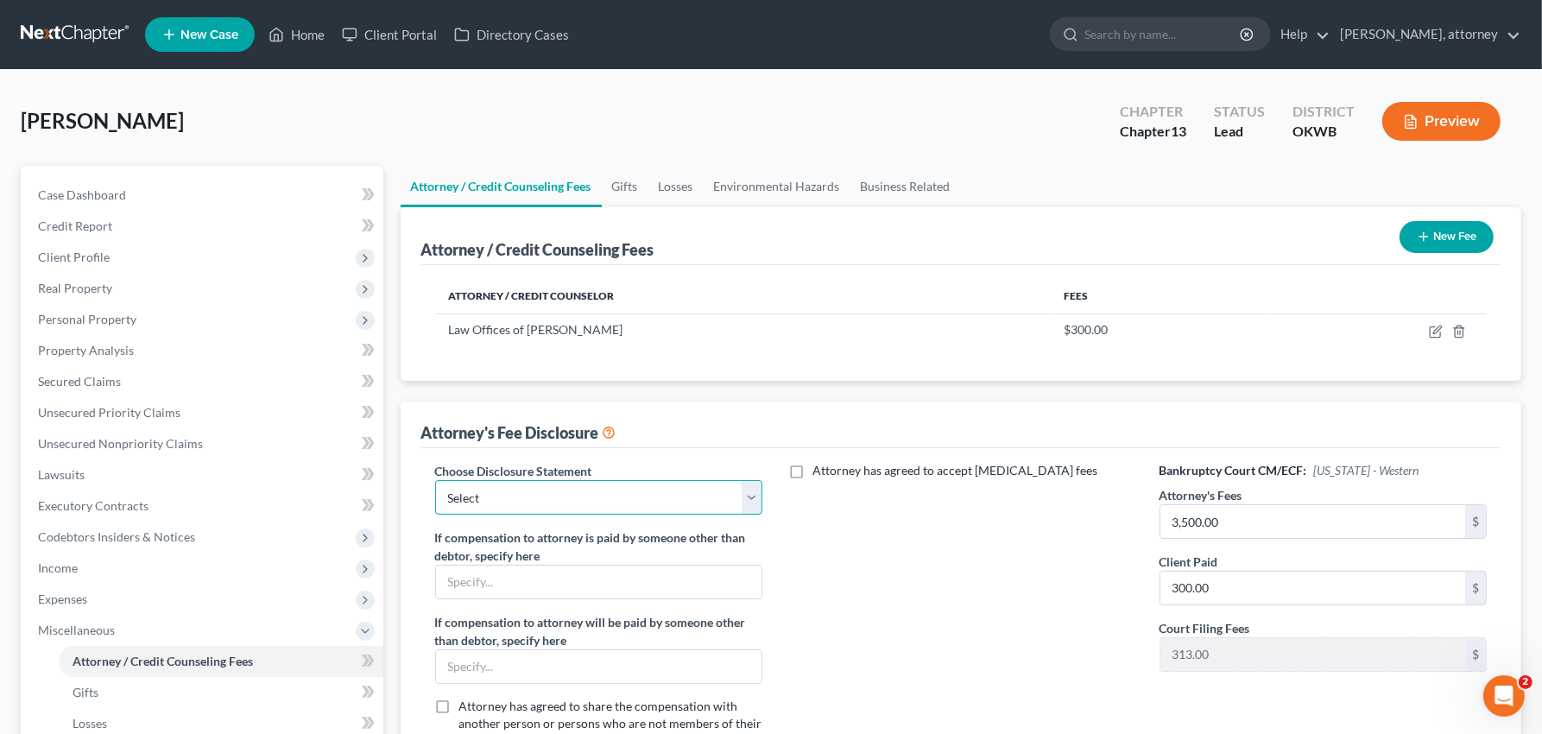
click at [603, 493] on select "Select Green Country Legal Group" at bounding box center [599, 497] width 328 height 35
click at [1454, 35] on link "[PERSON_NAME], attorney" at bounding box center [1425, 34] width 189 height 31
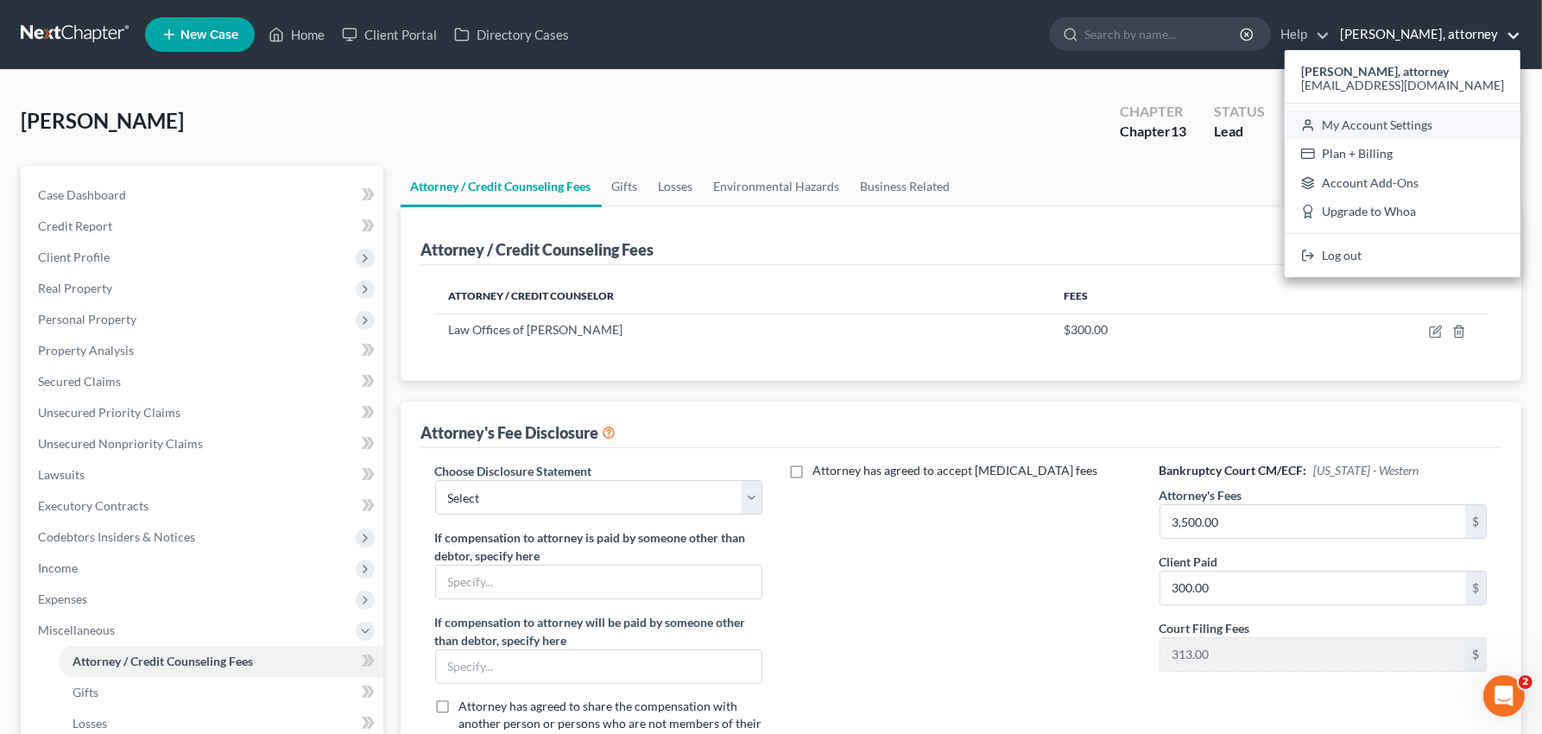
click at [1423, 125] on link "My Account Settings" at bounding box center [1403, 125] width 236 height 29
select select "23"
select select "37"
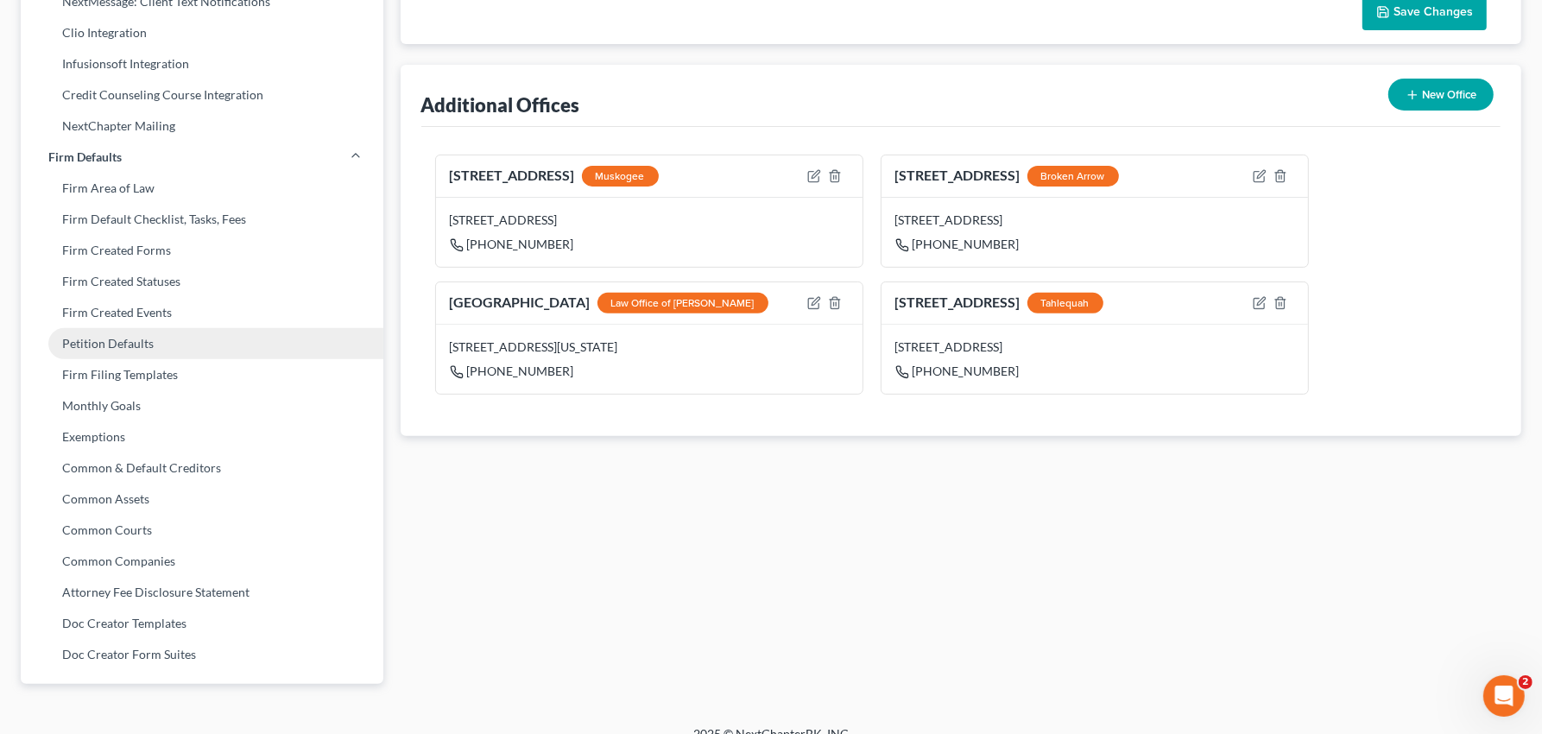
scroll to position [518, 0]
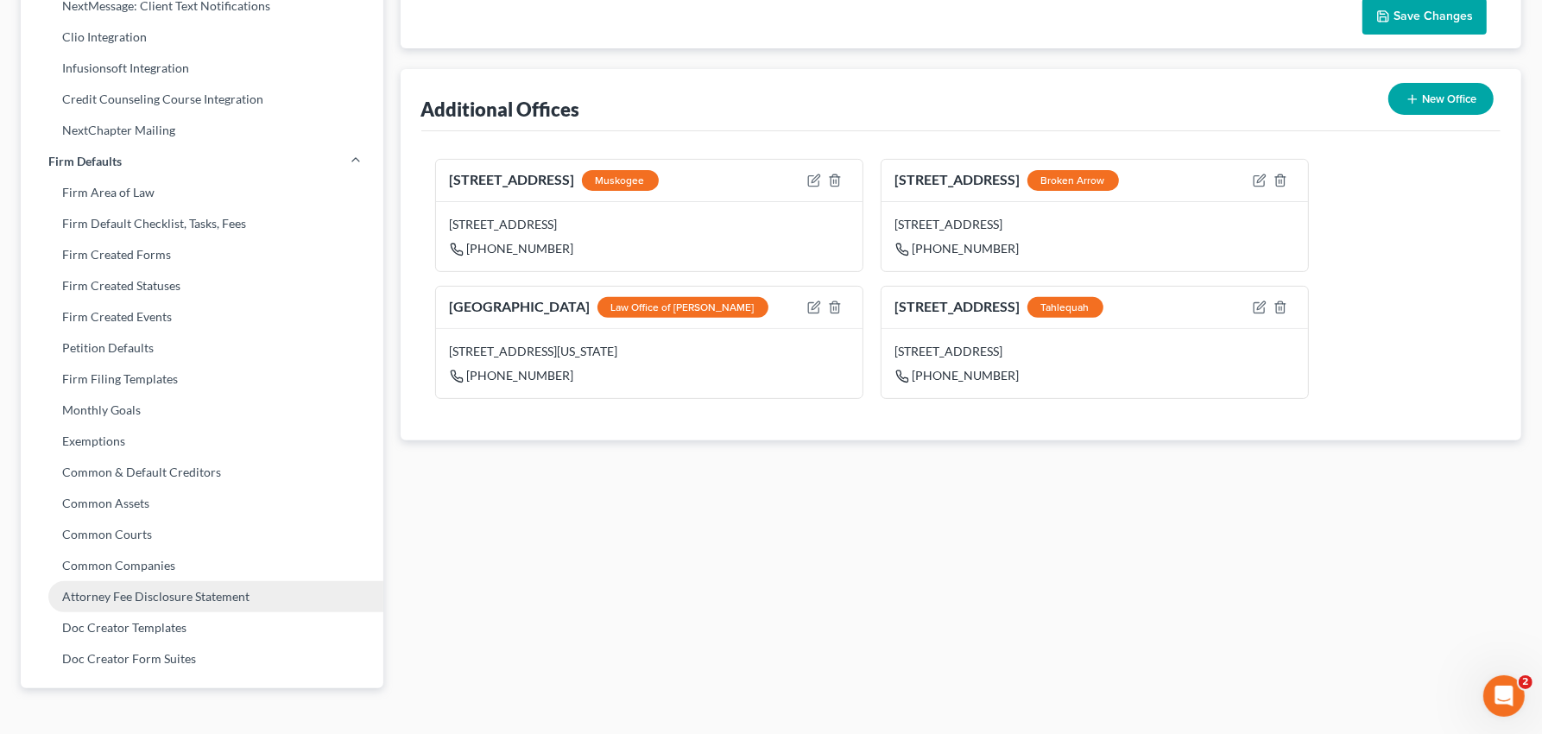
click at [200, 596] on link "Attorney Fee Disclosure Statement" at bounding box center [202, 596] width 363 height 31
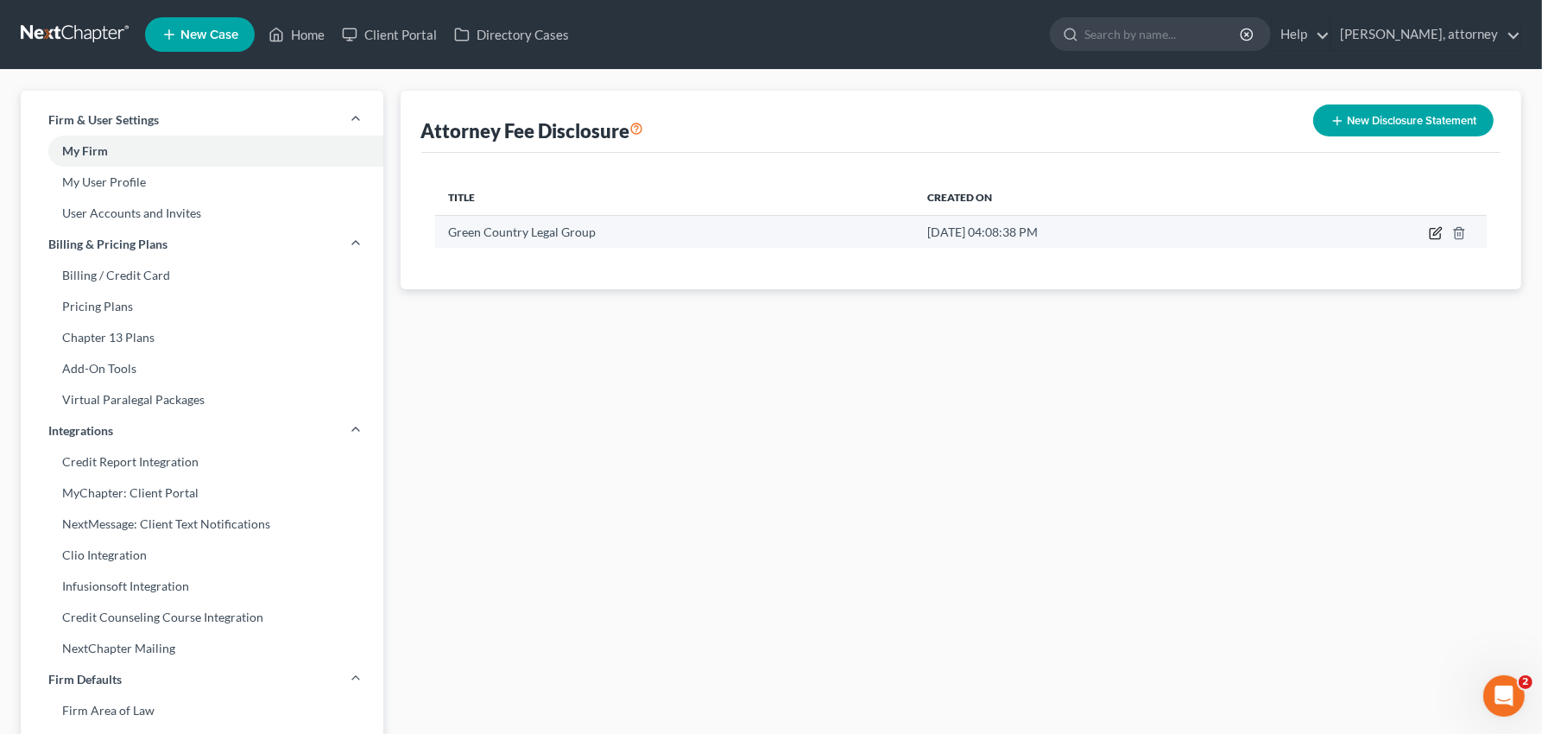
click at [1437, 237] on icon "button" at bounding box center [1436, 233] width 14 height 14
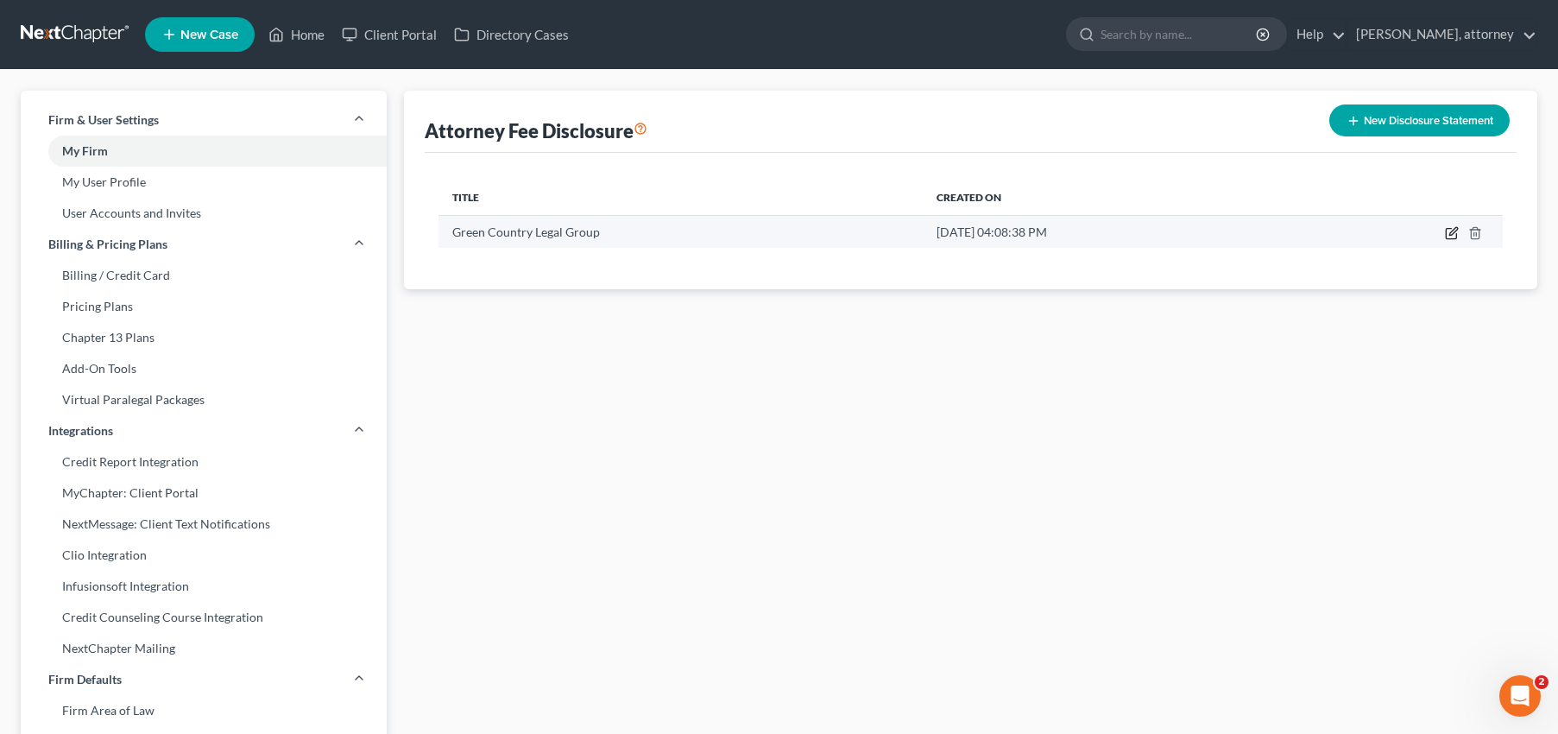
select select "18"
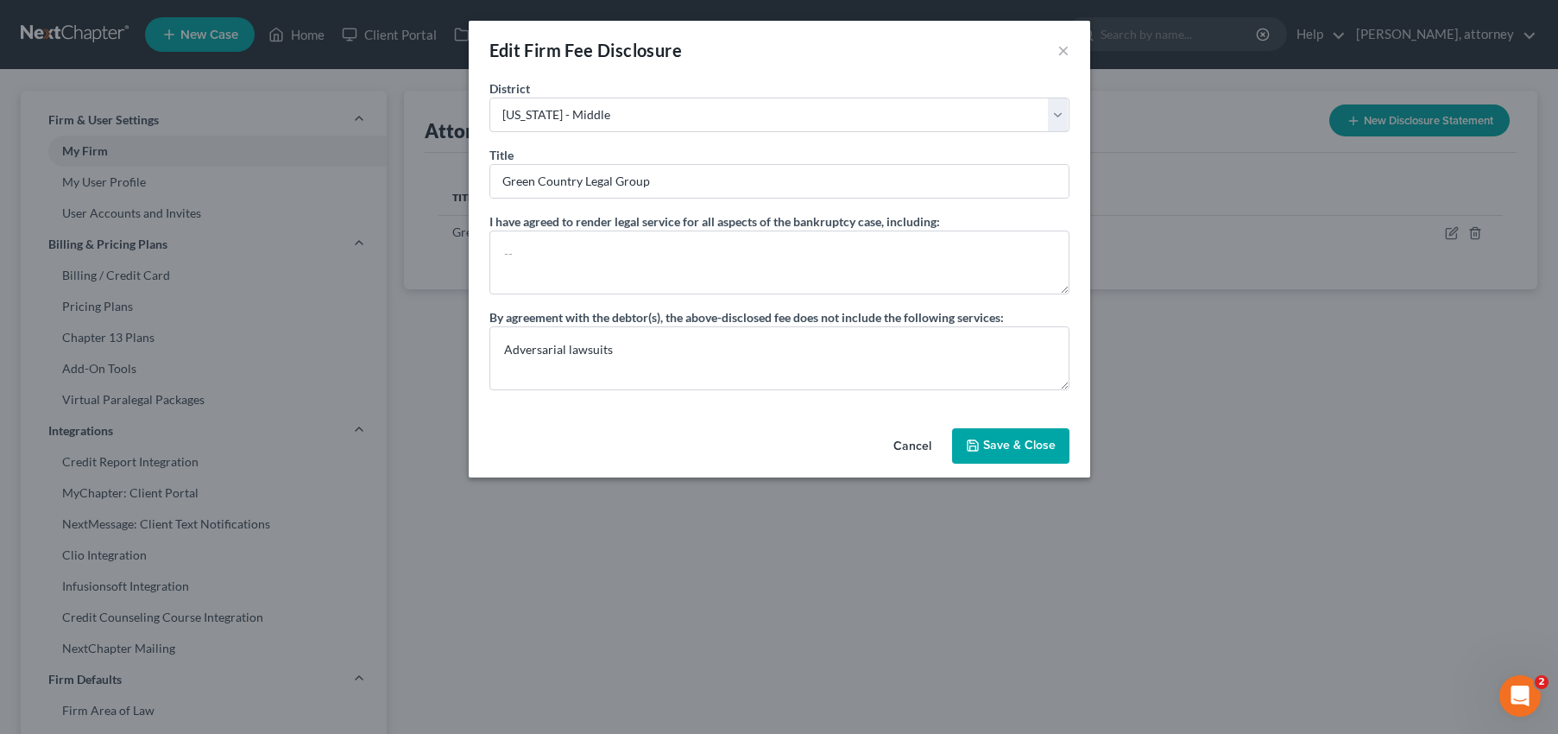
click at [907, 449] on button "Cancel" at bounding box center [913, 447] width 66 height 35
select select "?"
